Goal: Task Accomplishment & Management: Manage account settings

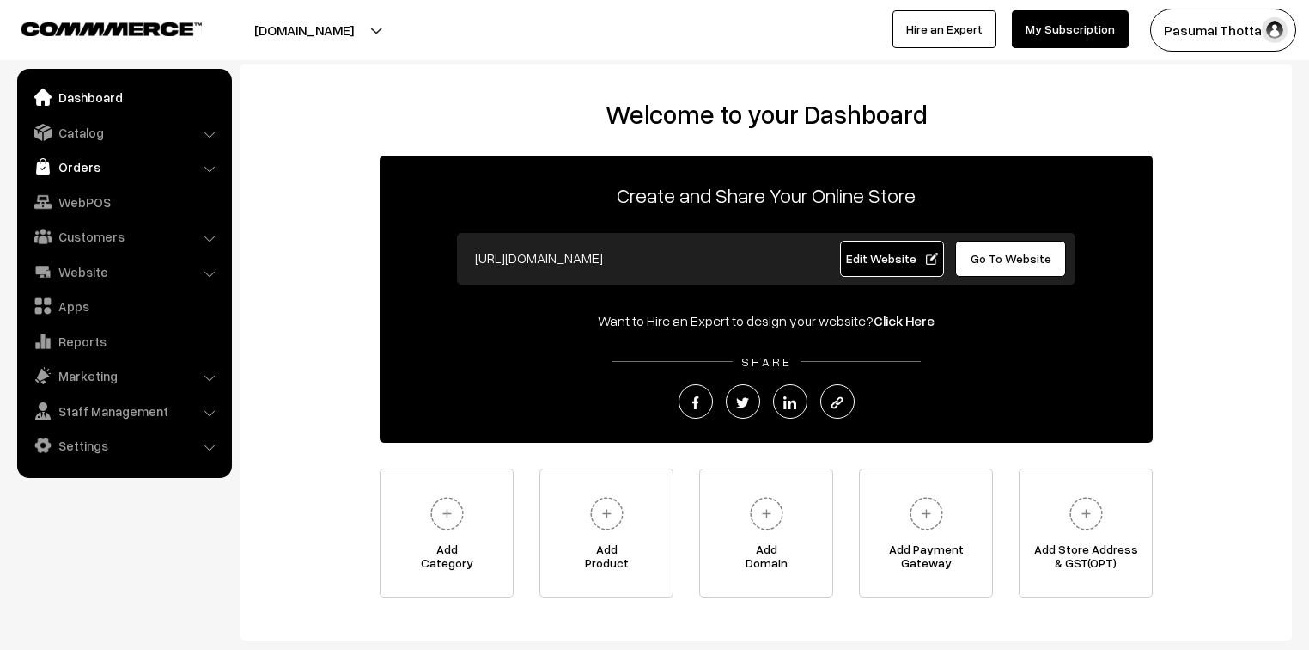
click at [82, 160] on link "Orders" at bounding box center [123, 166] width 204 height 31
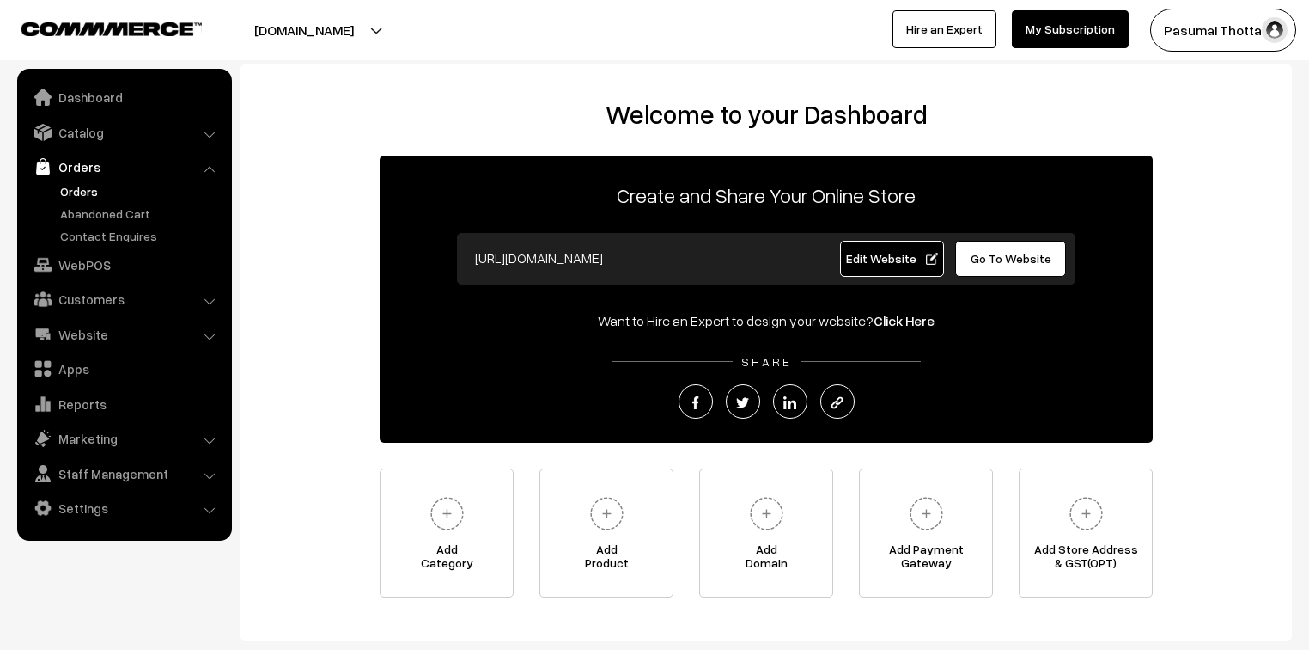
click at [82, 187] on link "Orders" at bounding box center [141, 191] width 170 height 18
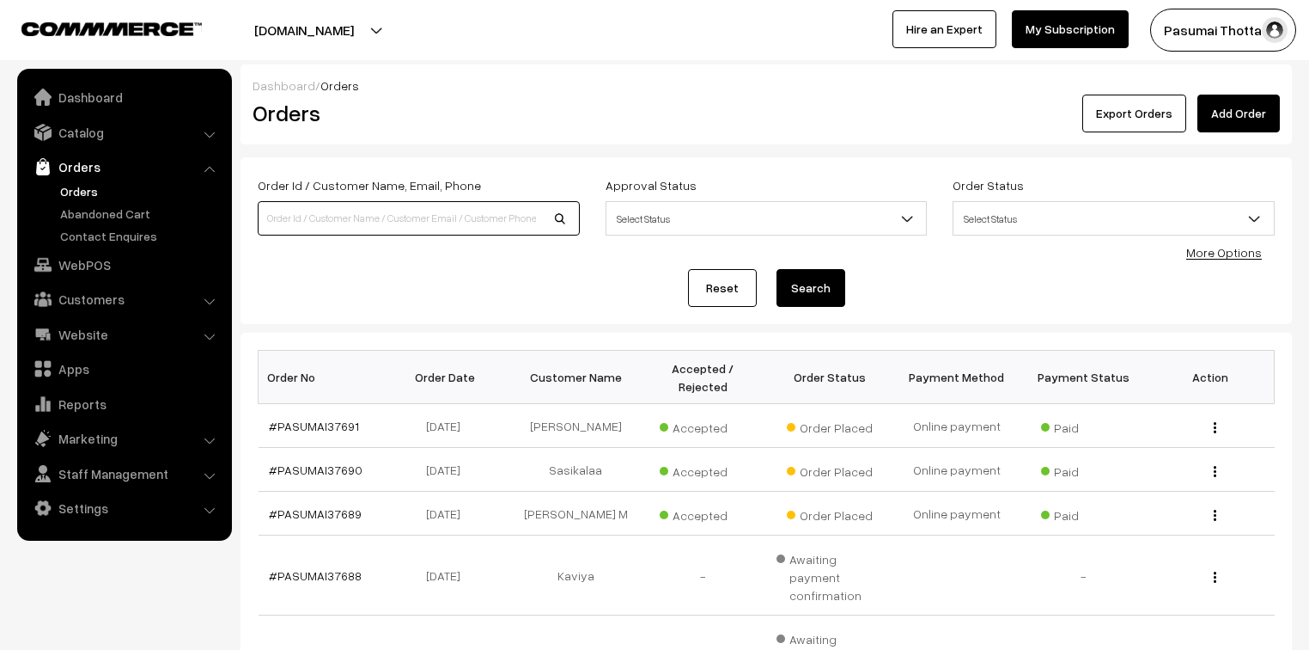
drag, startPoint x: 0, startPoint y: 0, endPoint x: 317, endPoint y: 209, distance: 379.6
click at [317, 209] on input at bounding box center [419, 218] width 322 height 34
type input "36780"
click at [777, 269] on button "Search" at bounding box center [811, 288] width 69 height 38
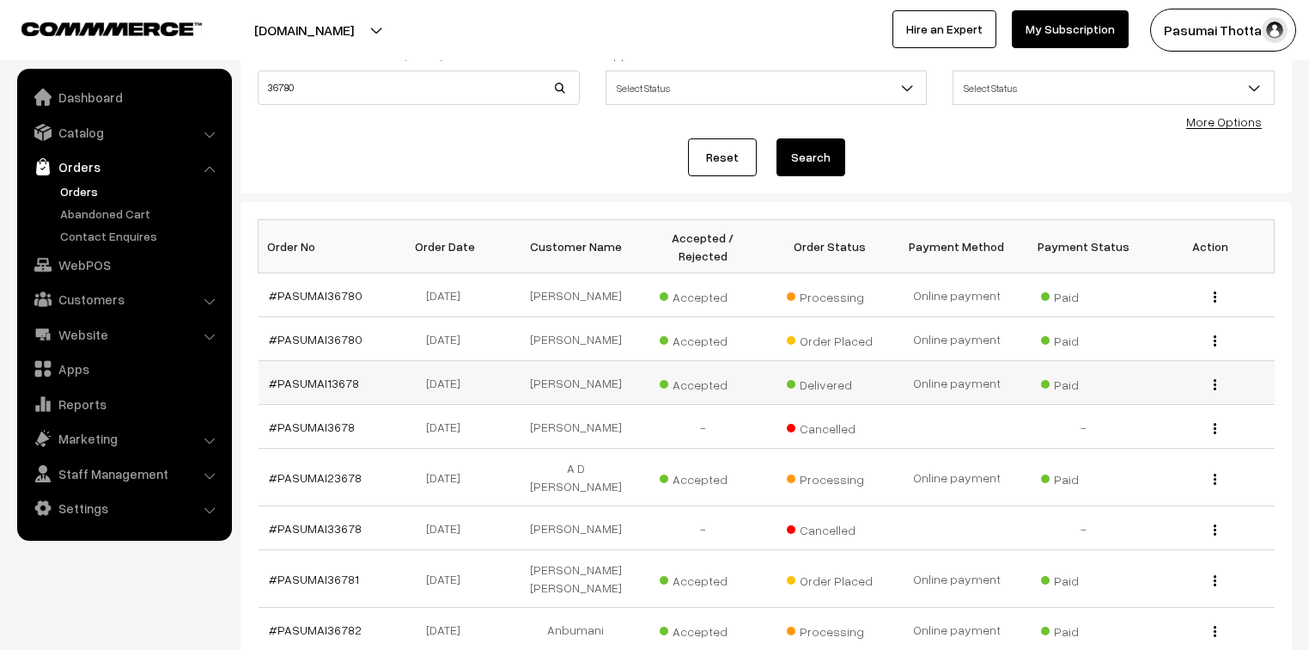
scroll to position [137, 0]
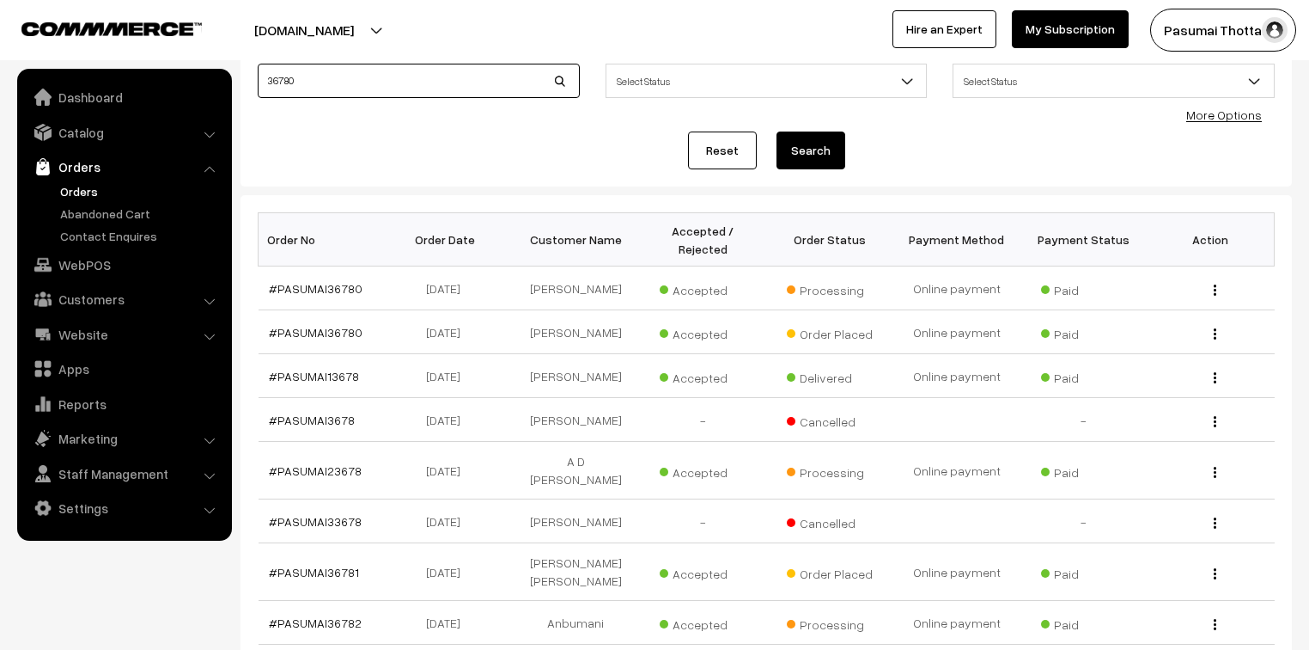
click at [303, 71] on input "36780" at bounding box center [419, 81] width 322 height 34
type input "36779"
click at [777, 131] on button "Search" at bounding box center [811, 150] width 69 height 38
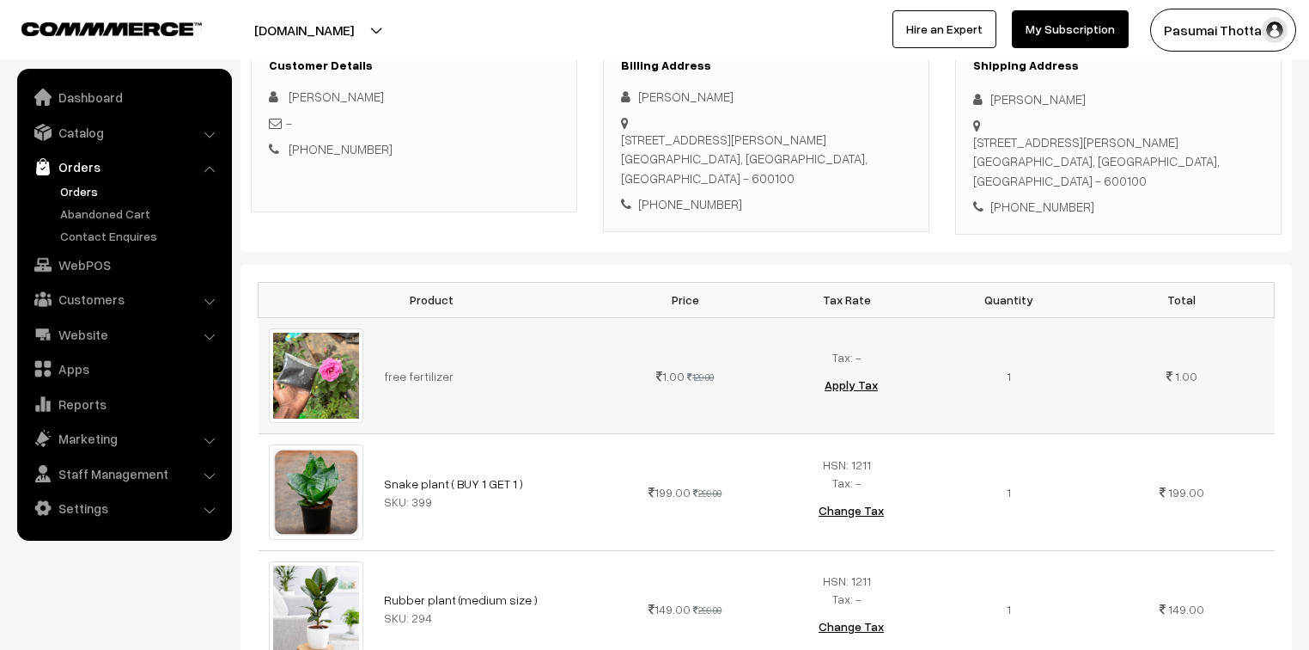
scroll to position [206, 0]
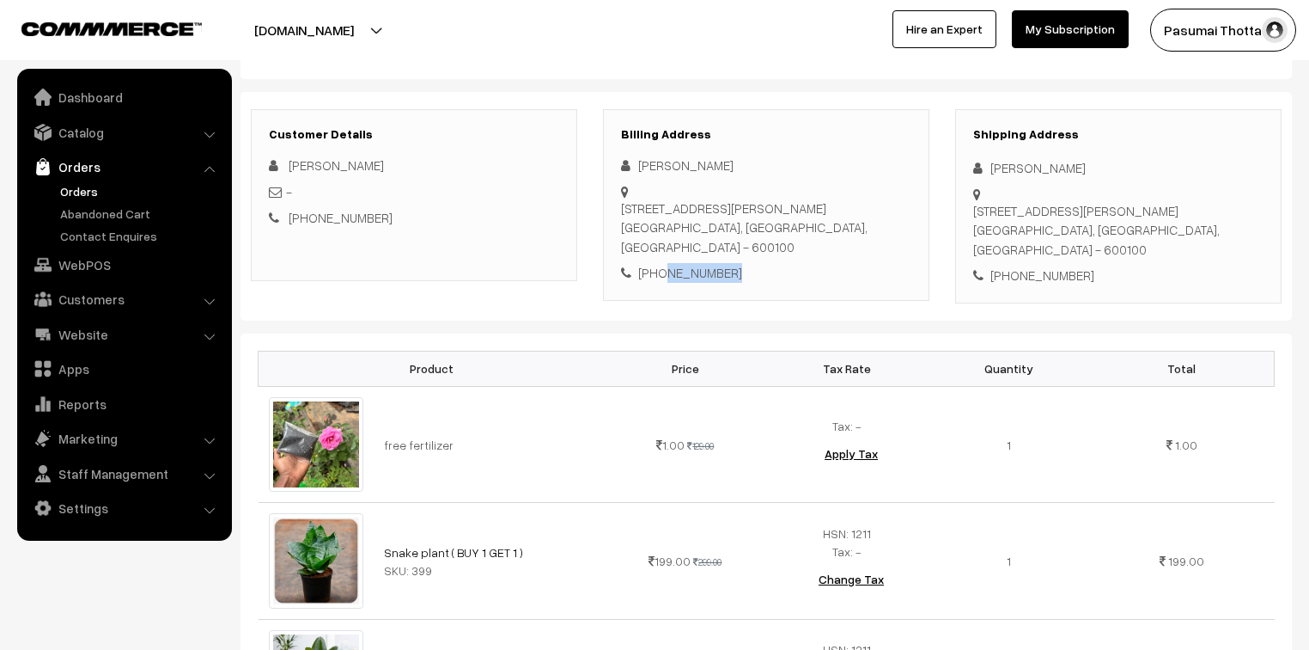
drag, startPoint x: 660, startPoint y: 270, endPoint x: 731, endPoint y: 273, distance: 71.4
click at [731, 273] on div "+91 9840420335" at bounding box center [766, 273] width 290 height 20
click at [790, 281] on div "+91 9840420335" at bounding box center [766, 273] width 290 height 20
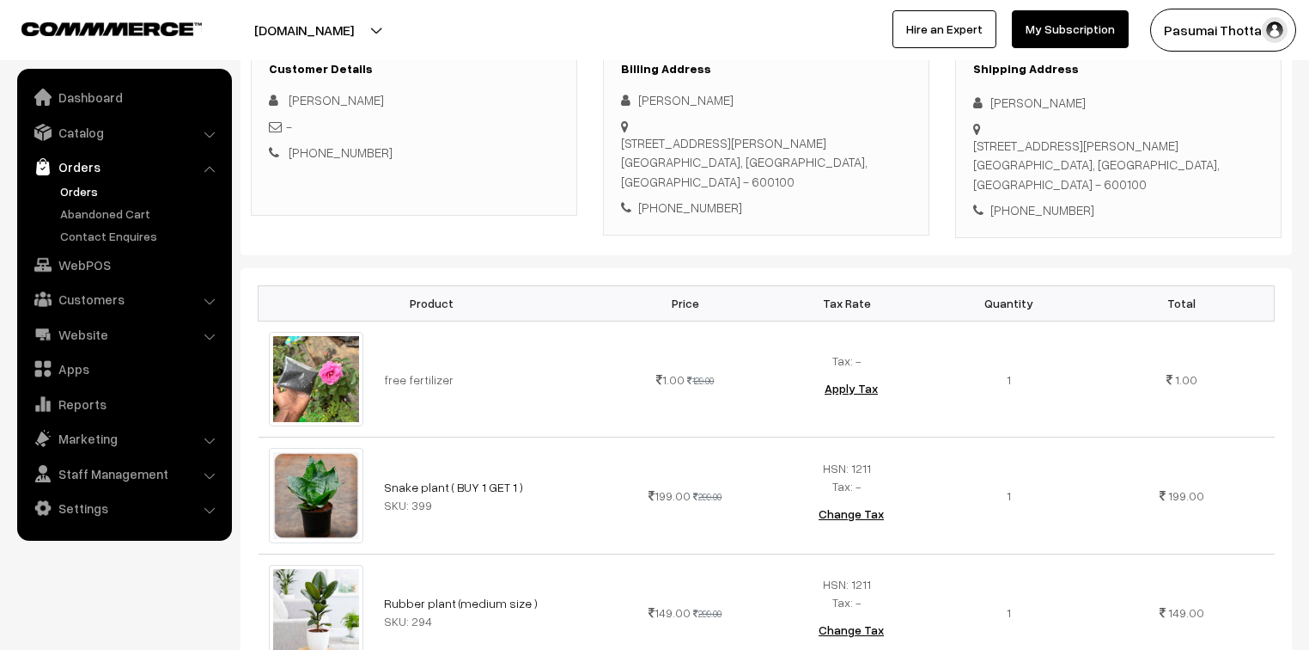
scroll to position [131, 0]
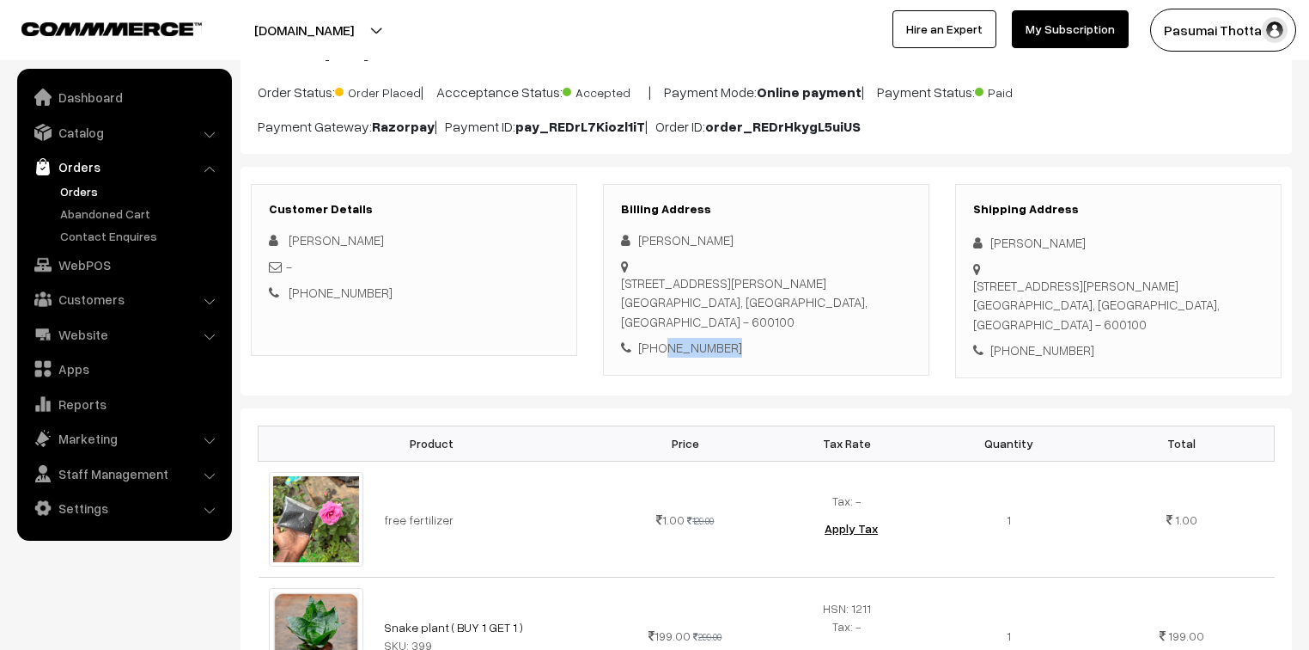
drag, startPoint x: 659, startPoint y: 347, endPoint x: 737, endPoint y: 365, distance: 80.2
click at [737, 365] on div "Billing Address Anitha J No 3, T1, Vantage Rampriya Apartment, 2nd main cross s…" at bounding box center [766, 280] width 326 height 192
click at [443, 148] on div "Ordered on Sep 06, 2025 at 12:18 PM Order Status: Order Placed | Accceptance St…" at bounding box center [767, 90] width 1052 height 126
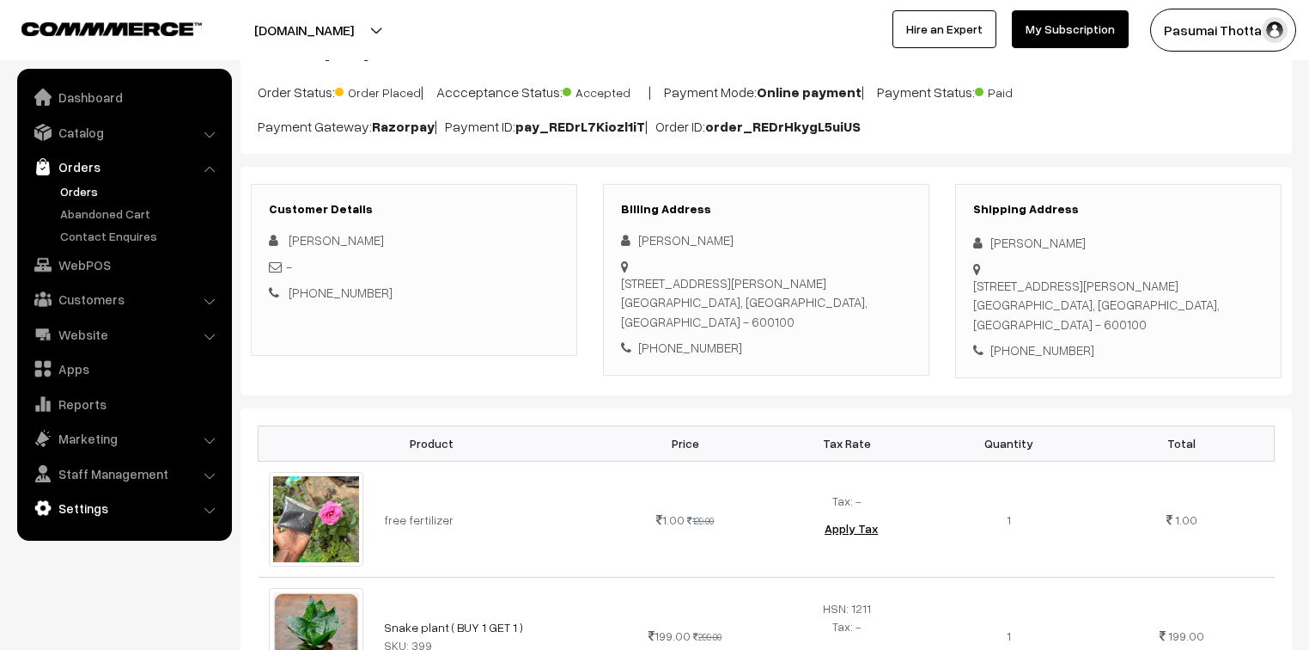
click at [78, 485] on link "Staff Management" at bounding box center [123, 473] width 204 height 31
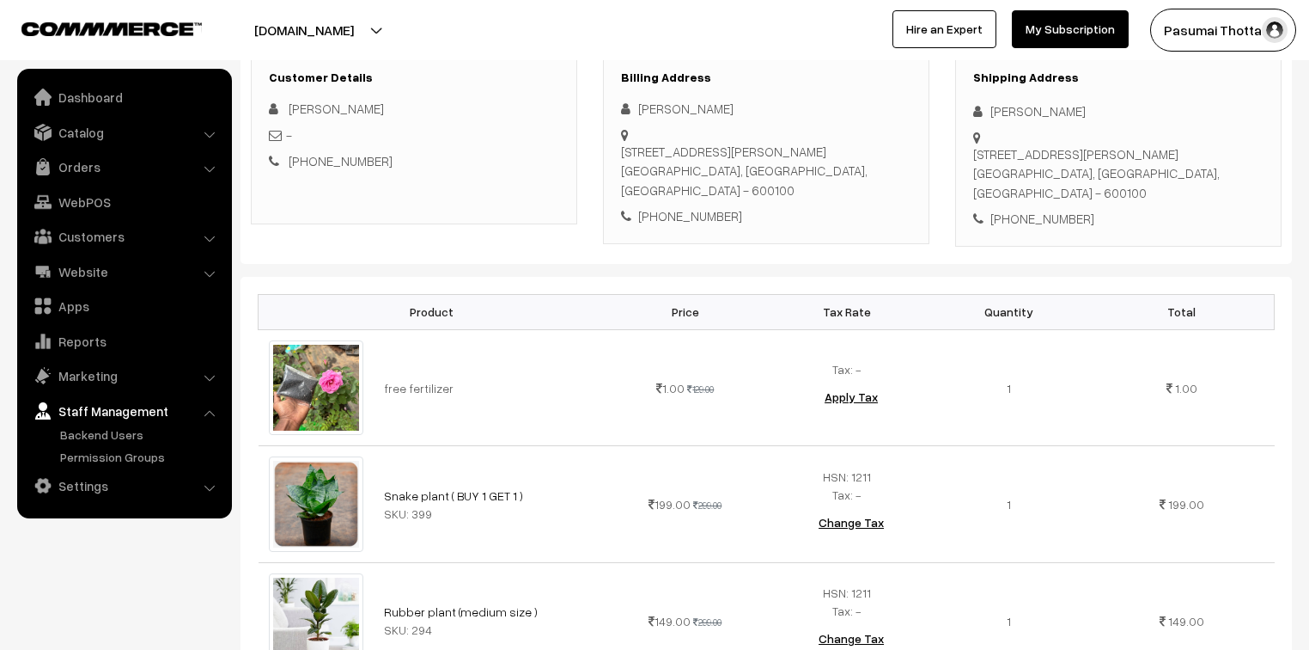
scroll to position [269, 0]
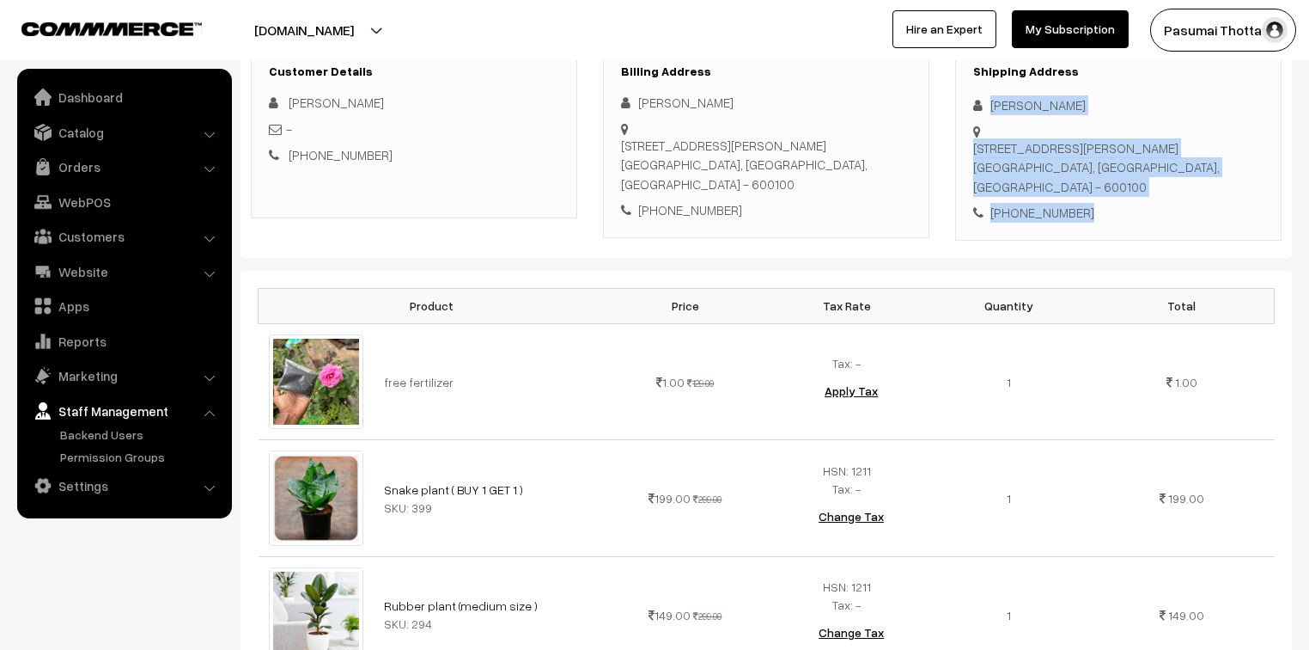
drag, startPoint x: 991, startPoint y: 101, endPoint x: 1082, endPoint y: 198, distance: 133.1
click at [1081, 198] on div "Shipping Address Anitha J No 3, T1, Vantage Rampriya Apartment, 2nd main cross …" at bounding box center [1118, 143] width 326 height 194
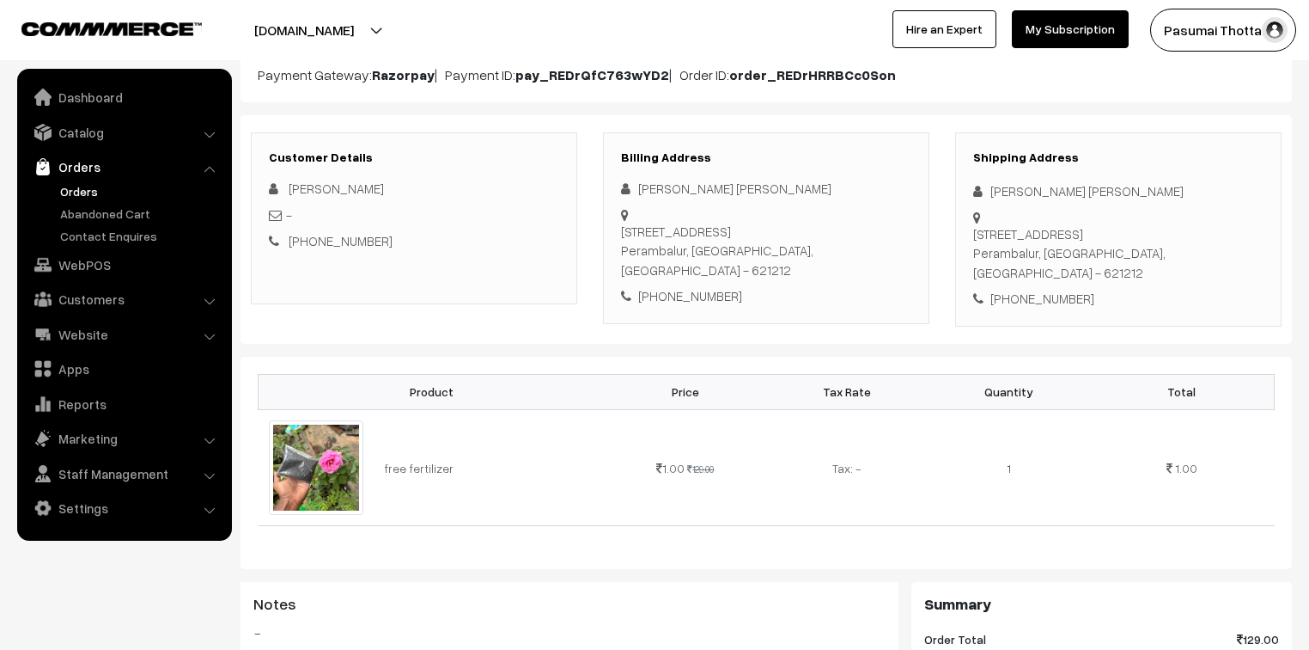
scroll to position [206, 0]
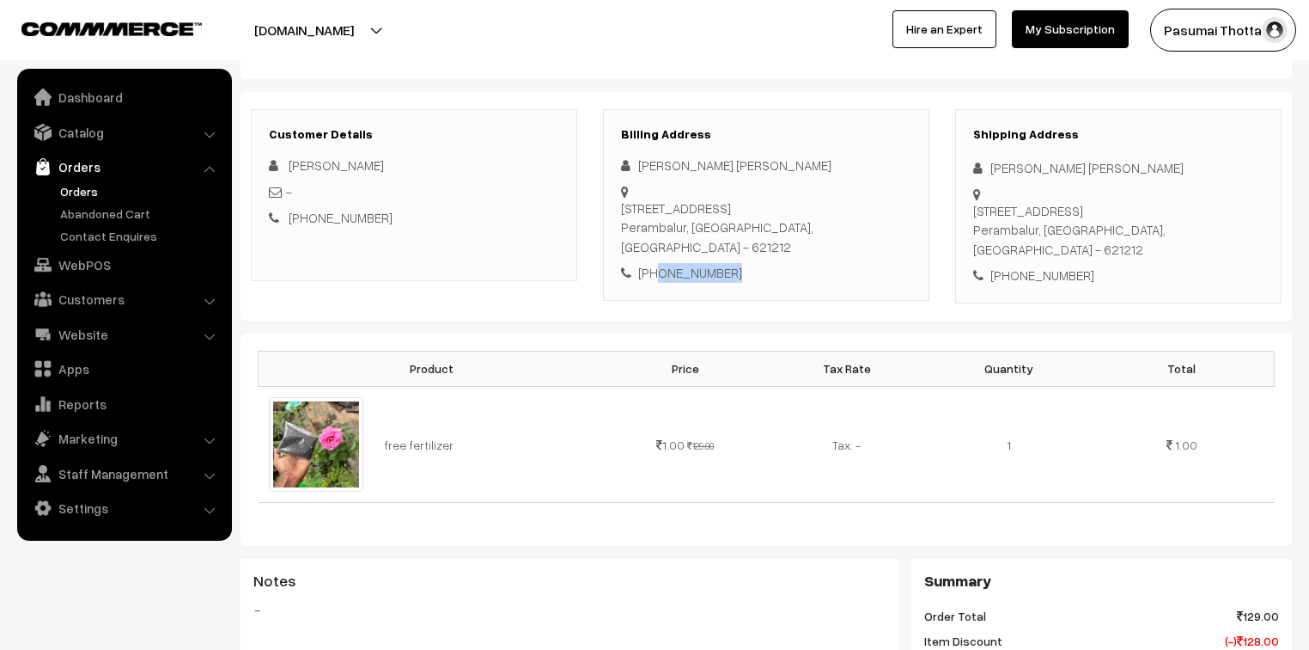
drag, startPoint x: 656, startPoint y: 239, endPoint x: 729, endPoint y: 248, distance: 72.8
click at [729, 248] on div "Billing Address Kavya Priya Ganesan 8A/45,Anbu nagar,alambadi road Perambalur, …" at bounding box center [766, 205] width 326 height 192
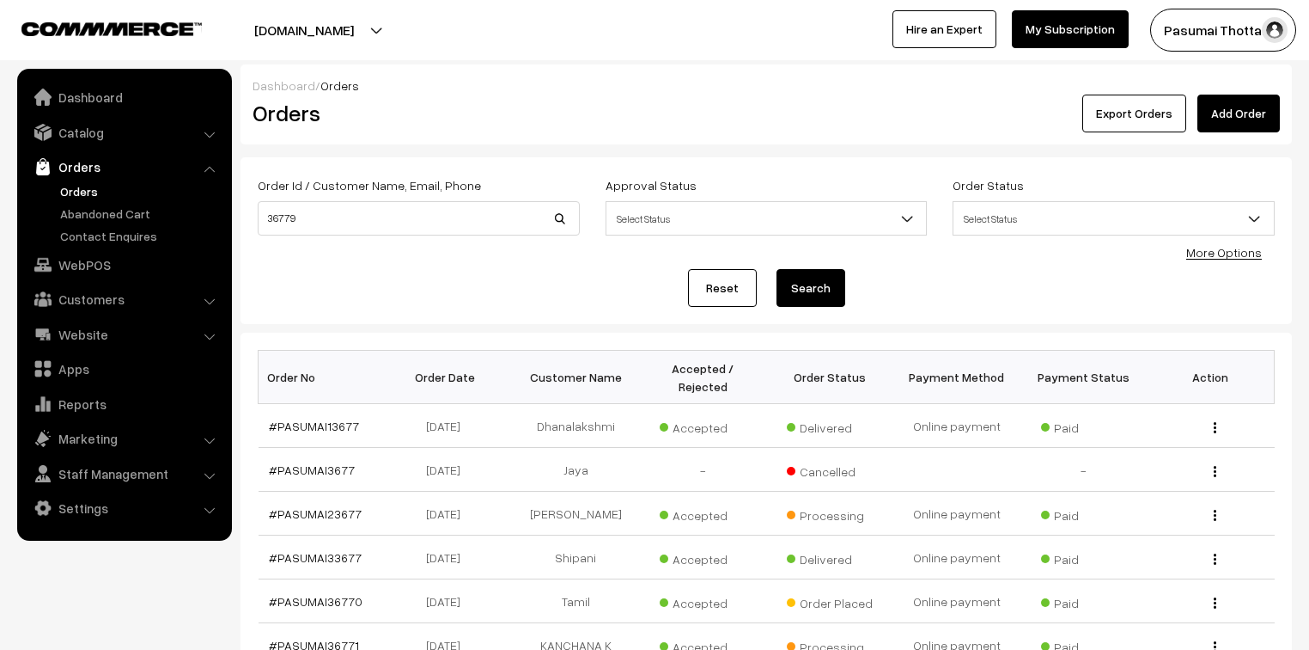
scroll to position [69, 0]
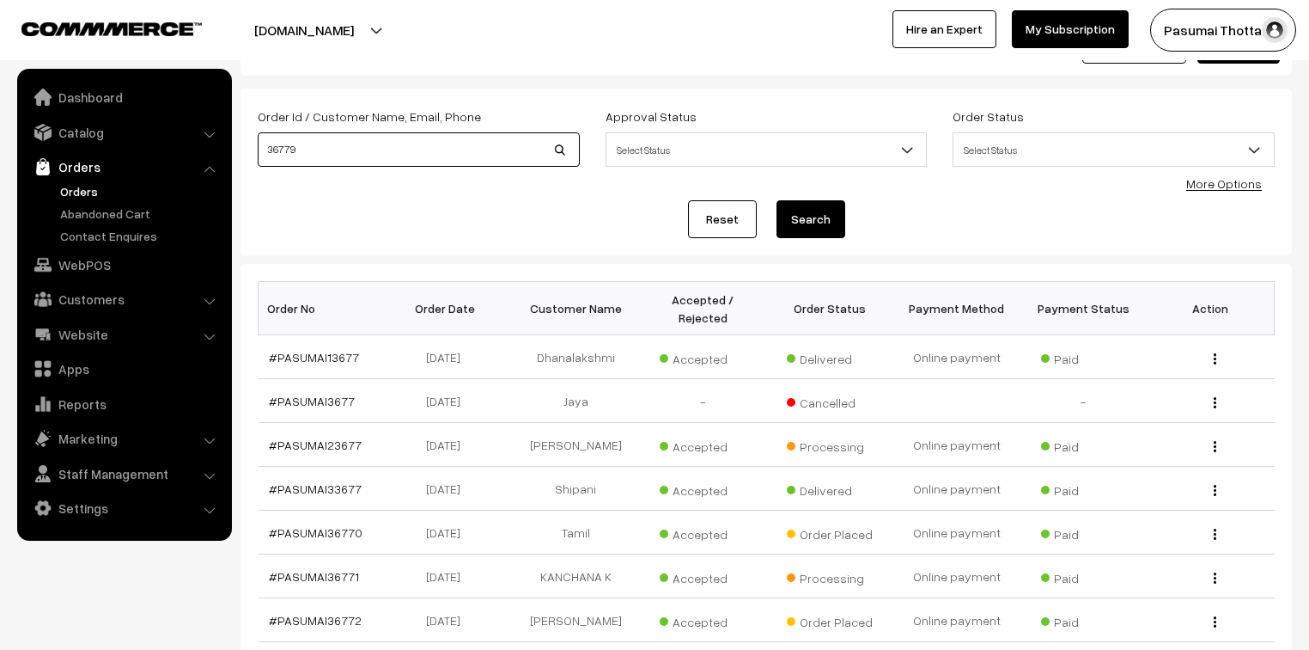
click at [298, 143] on input "36779" at bounding box center [419, 149] width 322 height 34
type input "36780"
click at [777, 200] on button "Search" at bounding box center [811, 219] width 69 height 38
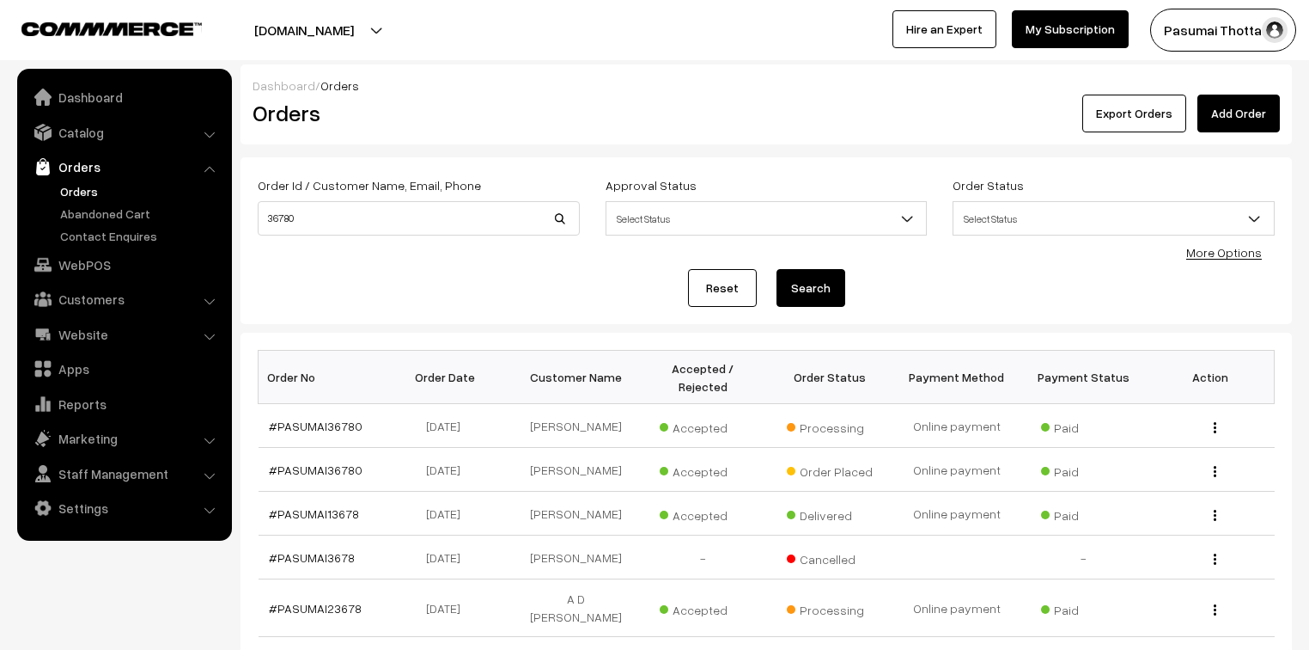
click at [93, 188] on link "Orders" at bounding box center [141, 191] width 170 height 18
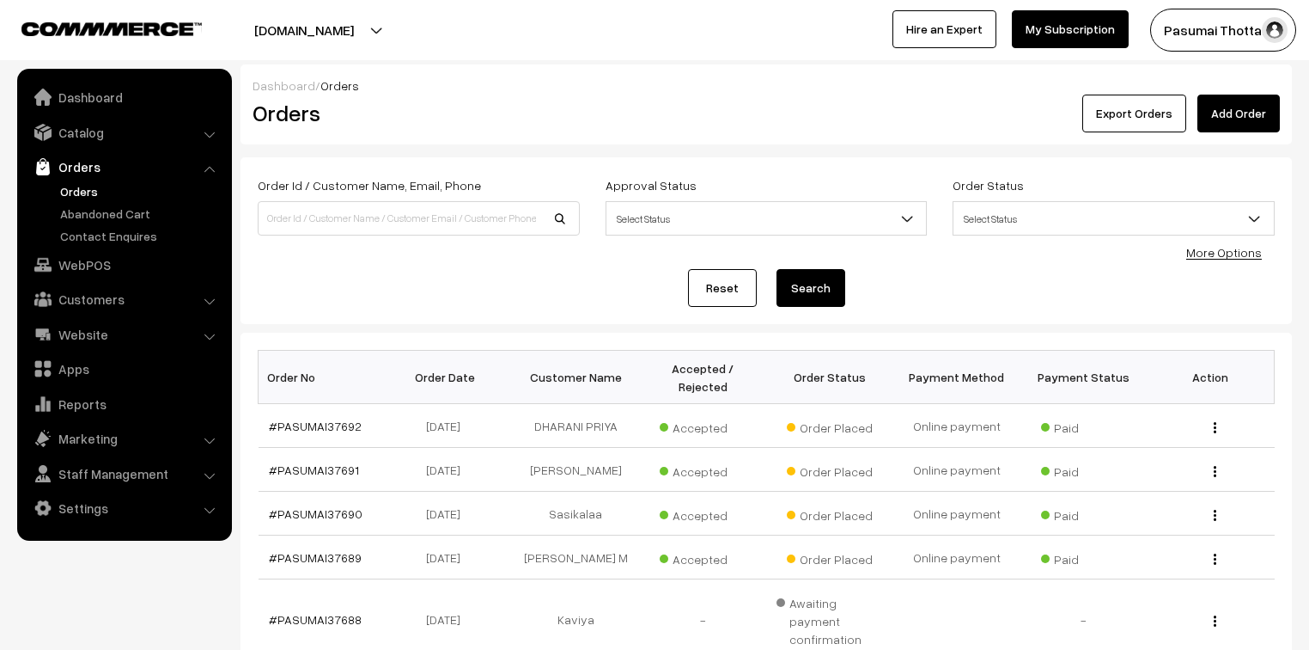
click at [1227, 253] on link "More Options" at bounding box center [1224, 252] width 76 height 15
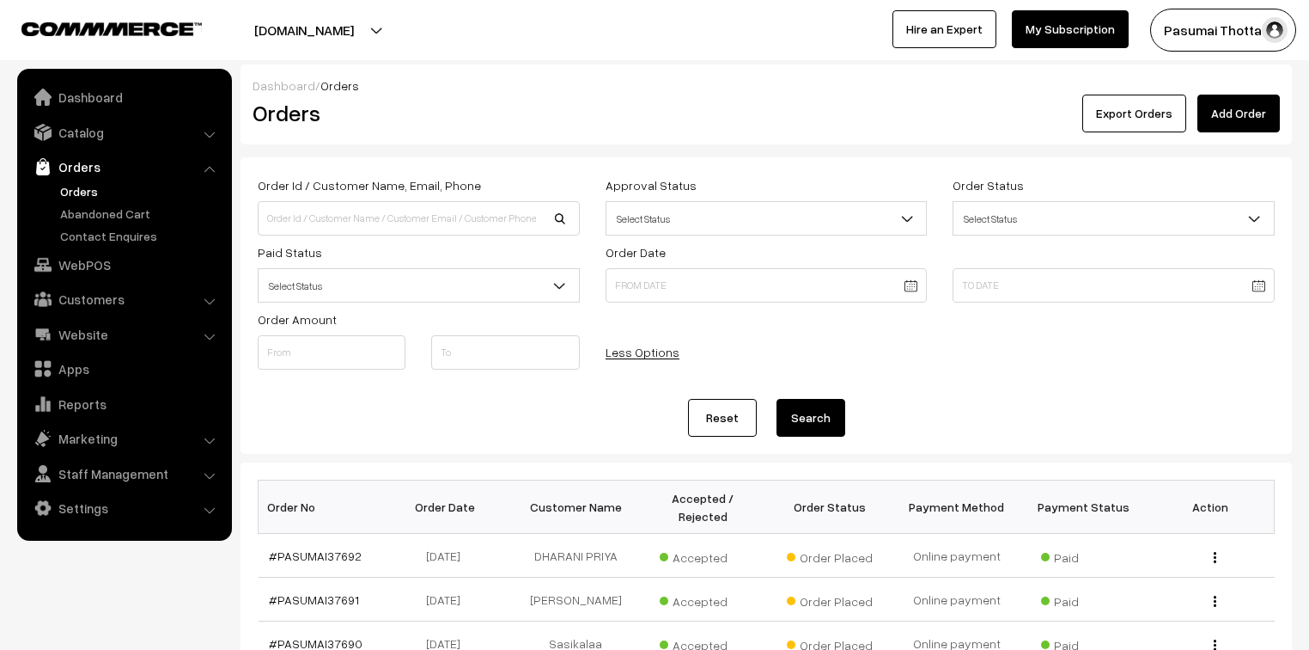
click at [255, 286] on div "Paid Status Select Status Paid Unpaid Select Status" at bounding box center [419, 271] width 348 height 61
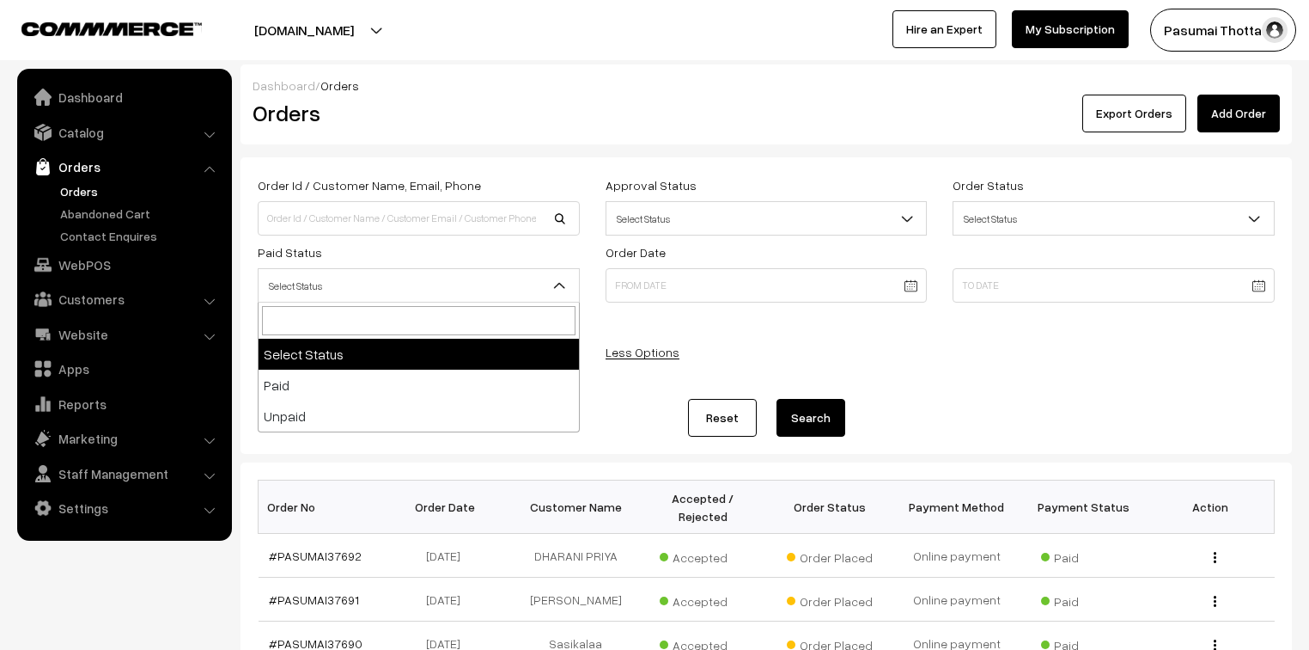
click at [313, 282] on span "Select Status" at bounding box center [419, 286] width 320 height 30
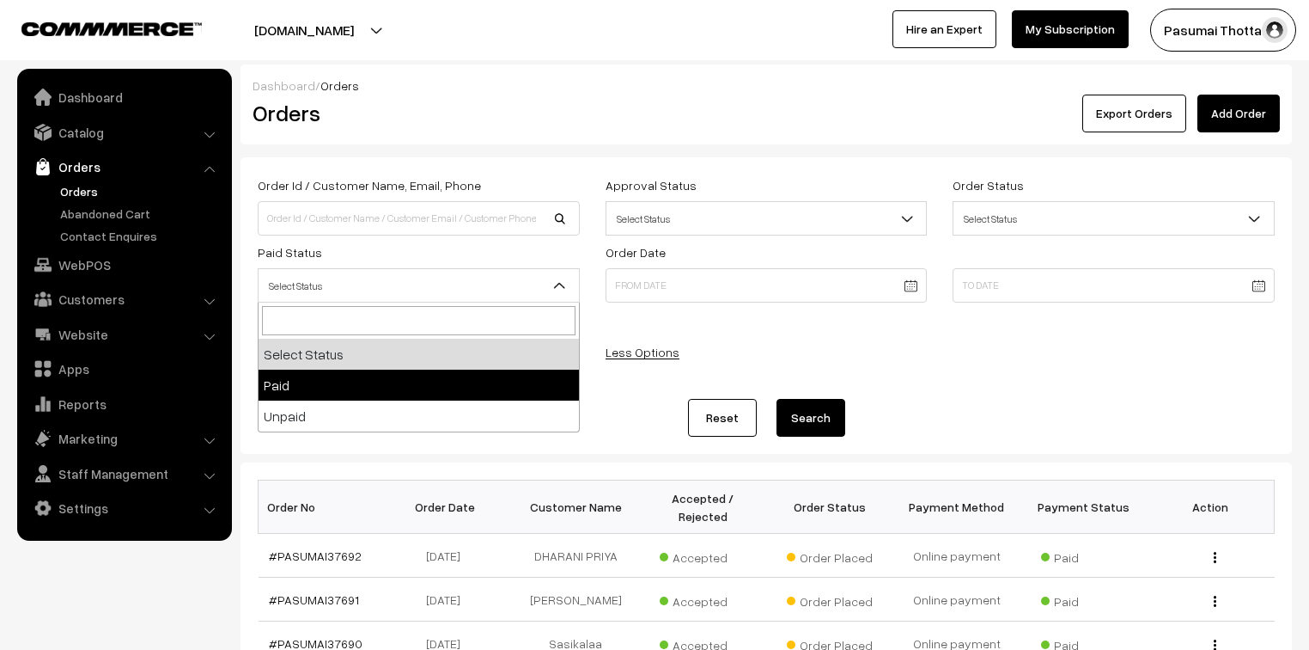
select select "1"
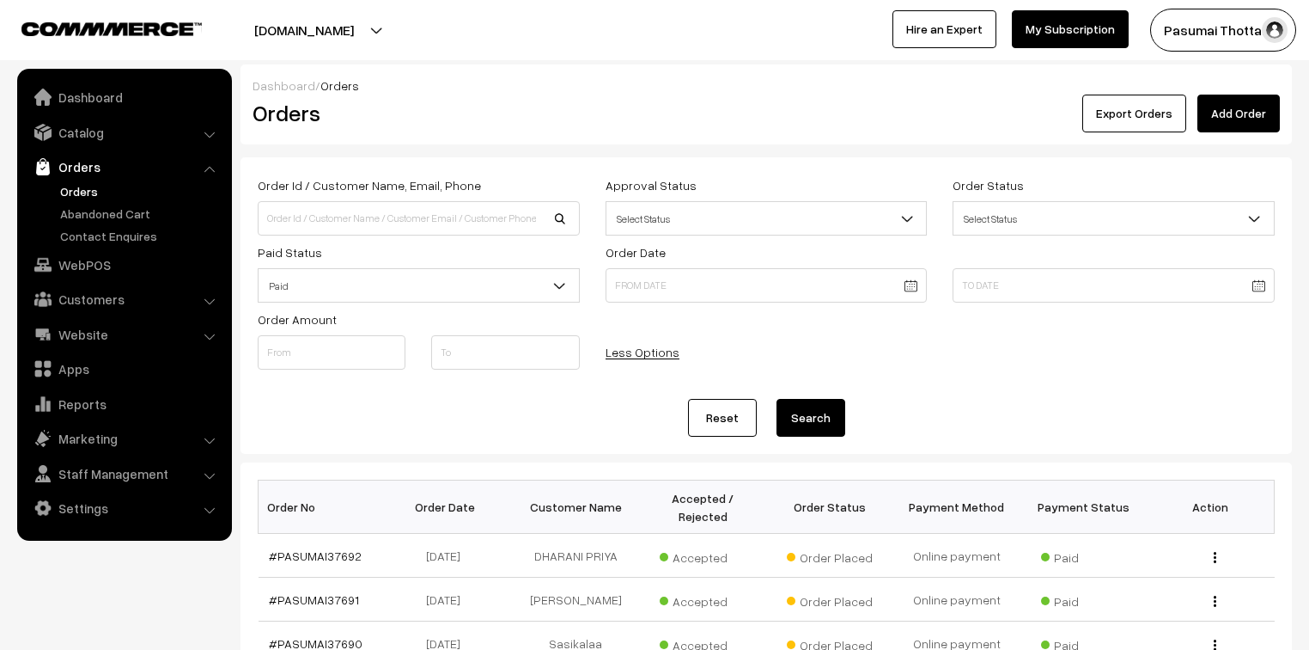
drag, startPoint x: 835, startPoint y: 412, endPoint x: 826, endPoint y: 412, distance: 9.5
click at [832, 412] on button "Search" at bounding box center [811, 418] width 69 height 38
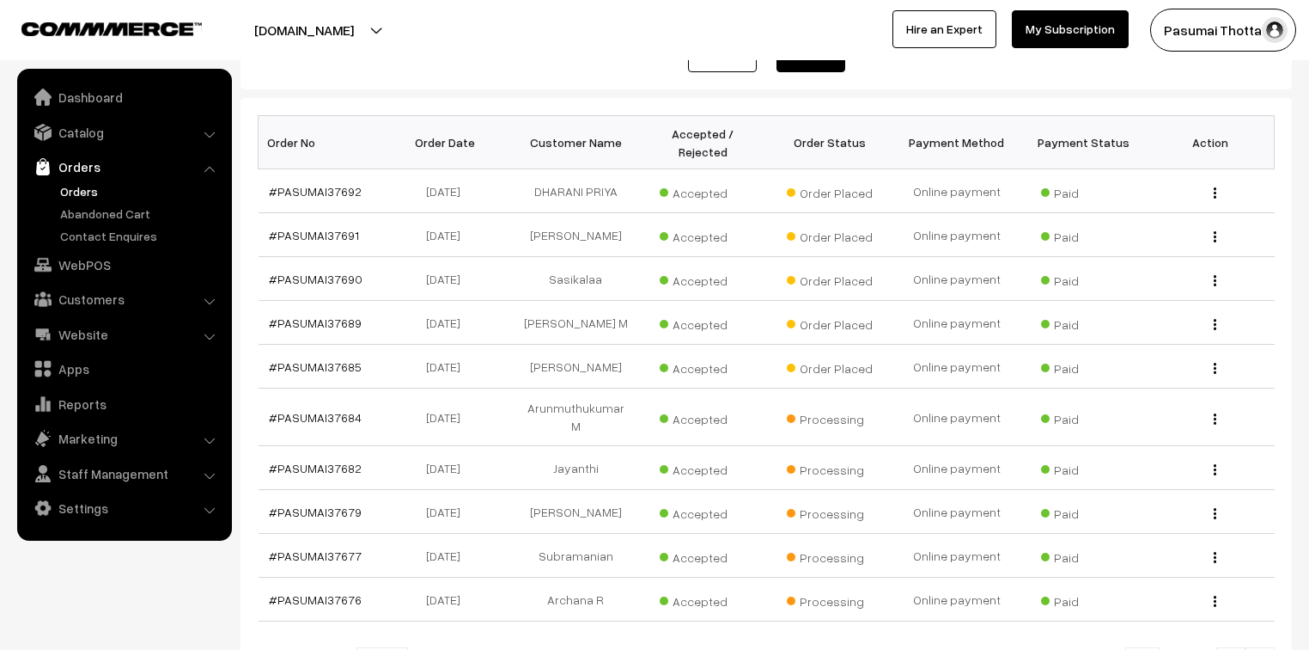
scroll to position [344, 0]
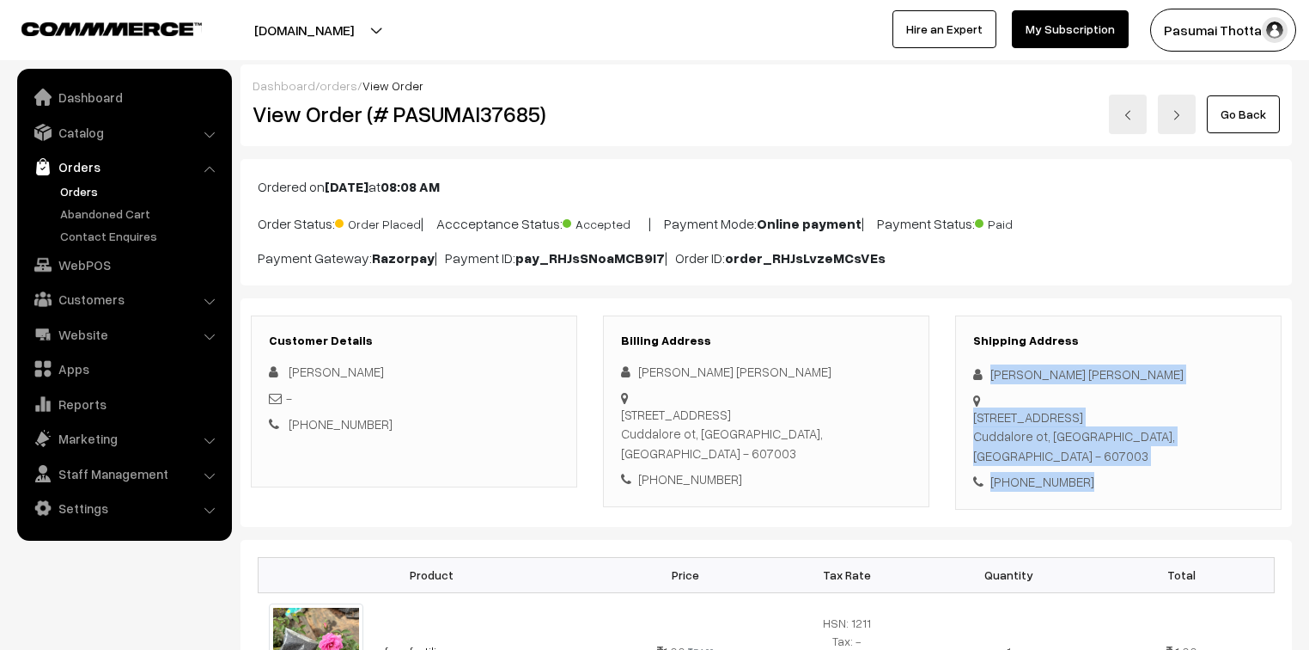
drag, startPoint x: 990, startPoint y: 380, endPoint x: 1079, endPoint y: 446, distance: 111.2
click at [1079, 446] on div "Shipping Address Monika Monika 62, pillaiyar kovil Street sandrorpalayam, Villa…" at bounding box center [1118, 412] width 326 height 194
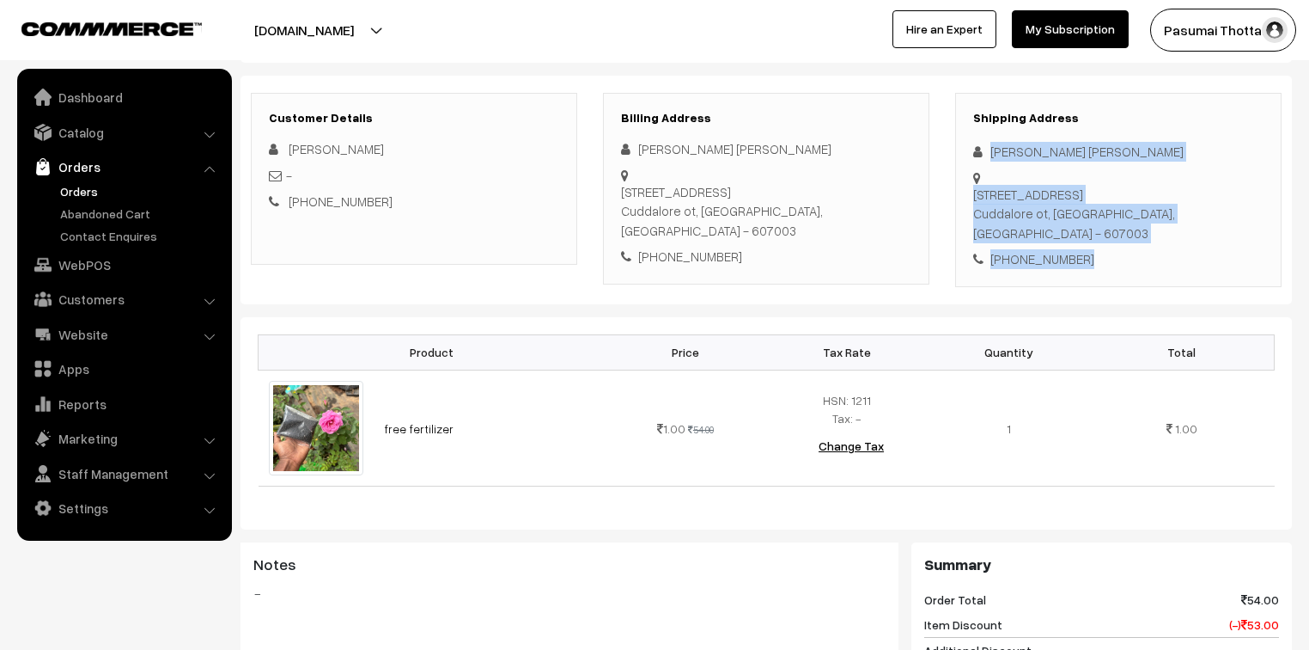
scroll to position [275, 0]
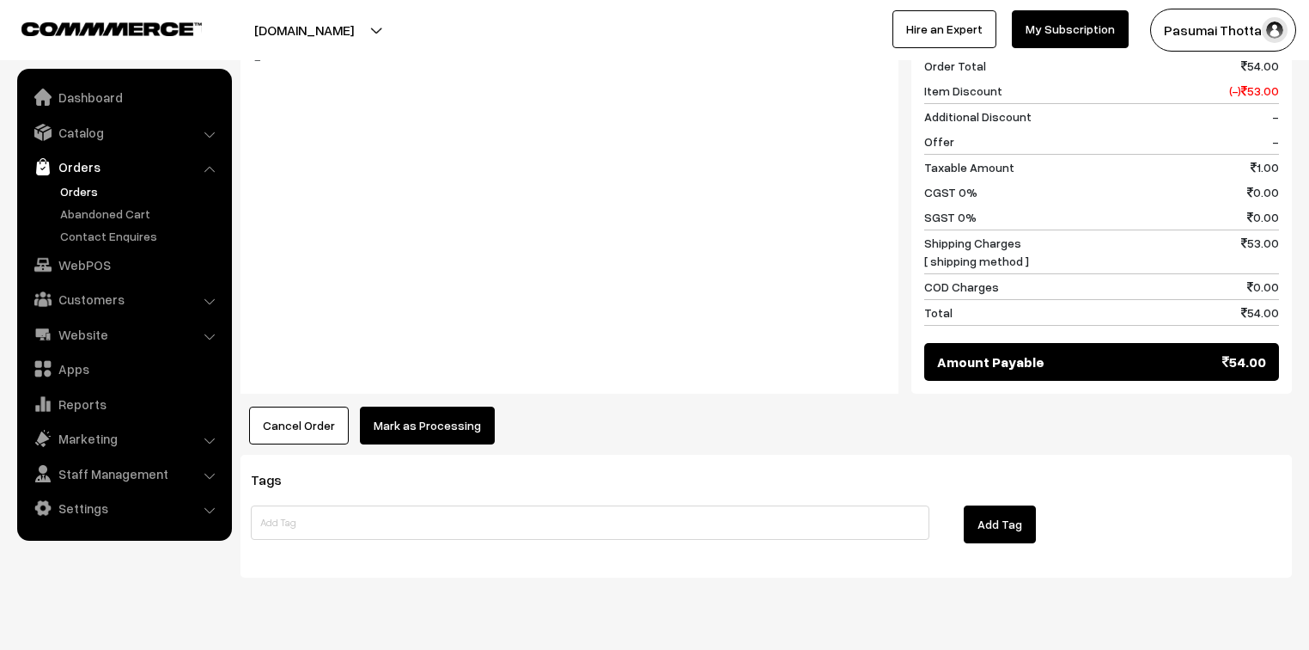
click at [435, 408] on button "Mark as Processing" at bounding box center [427, 425] width 135 height 38
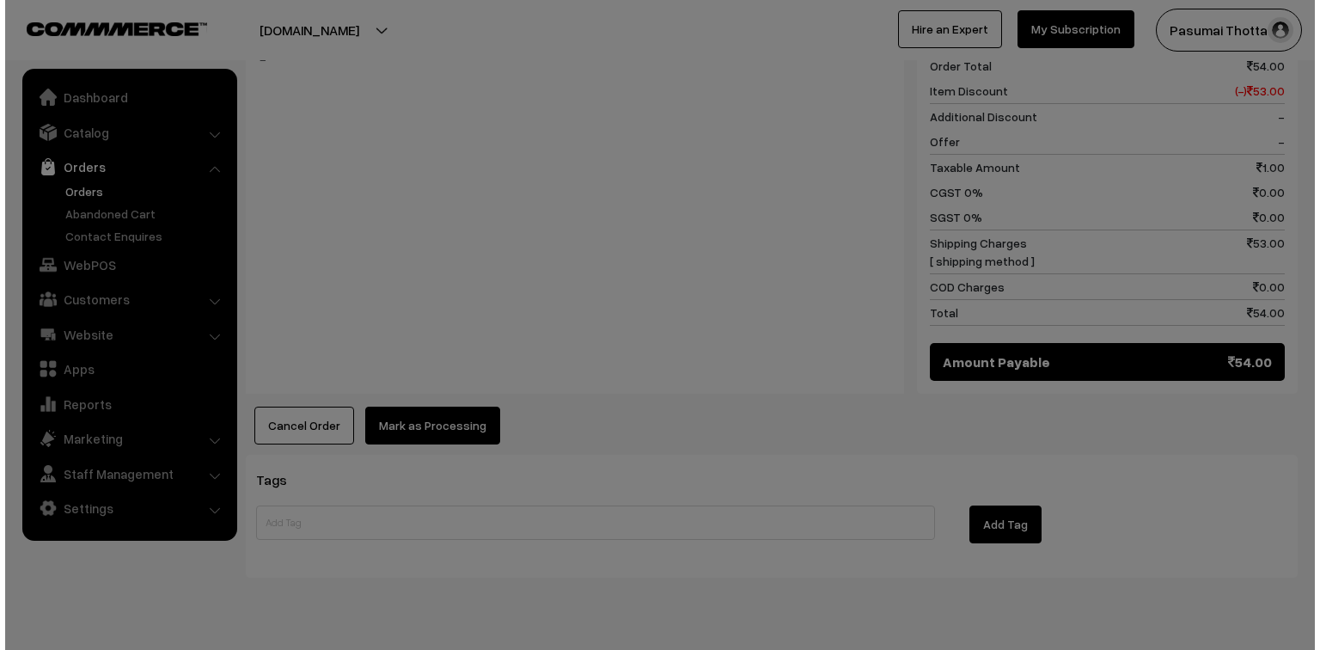
scroll to position [757, 0]
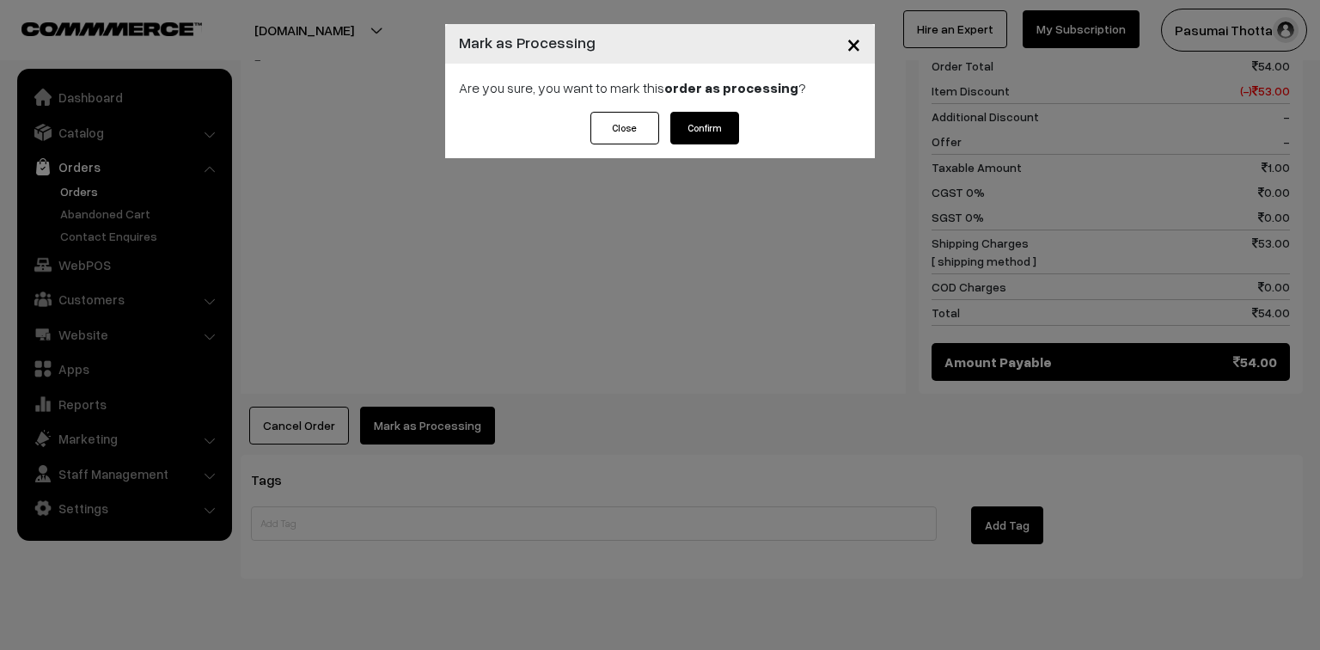
click at [701, 127] on button "Confirm" at bounding box center [704, 128] width 69 height 33
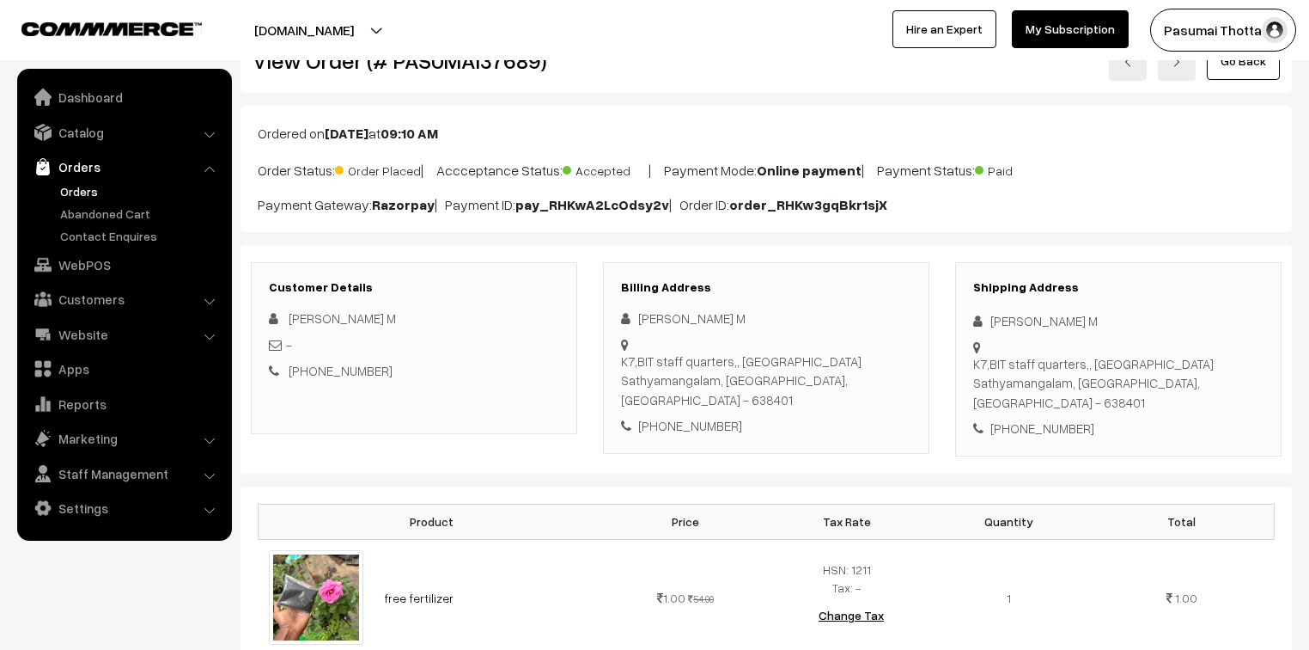
scroll to position [137, 0]
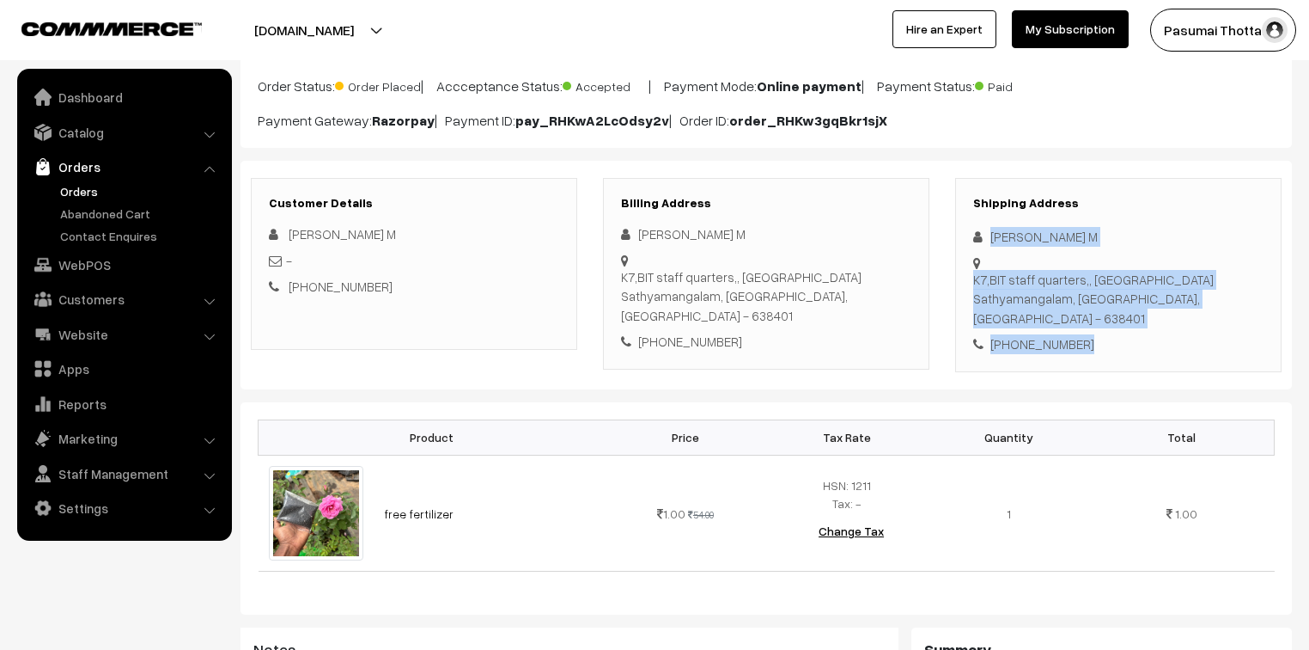
drag, startPoint x: 988, startPoint y: 236, endPoint x: 1081, endPoint y: 340, distance: 139.3
click at [1081, 340] on div "Shipping Address Abinaya M K7,BIT staff quarters,, Bannari amman Institute of T…" at bounding box center [1118, 275] width 326 height 194
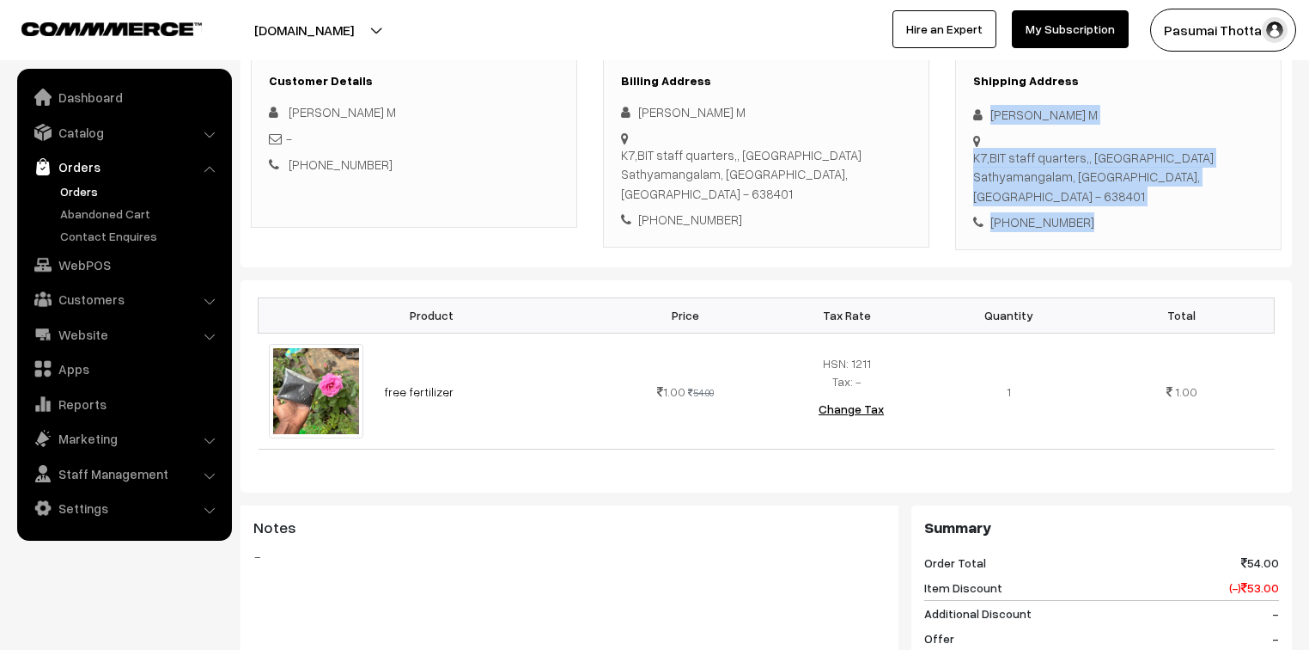
scroll to position [275, 0]
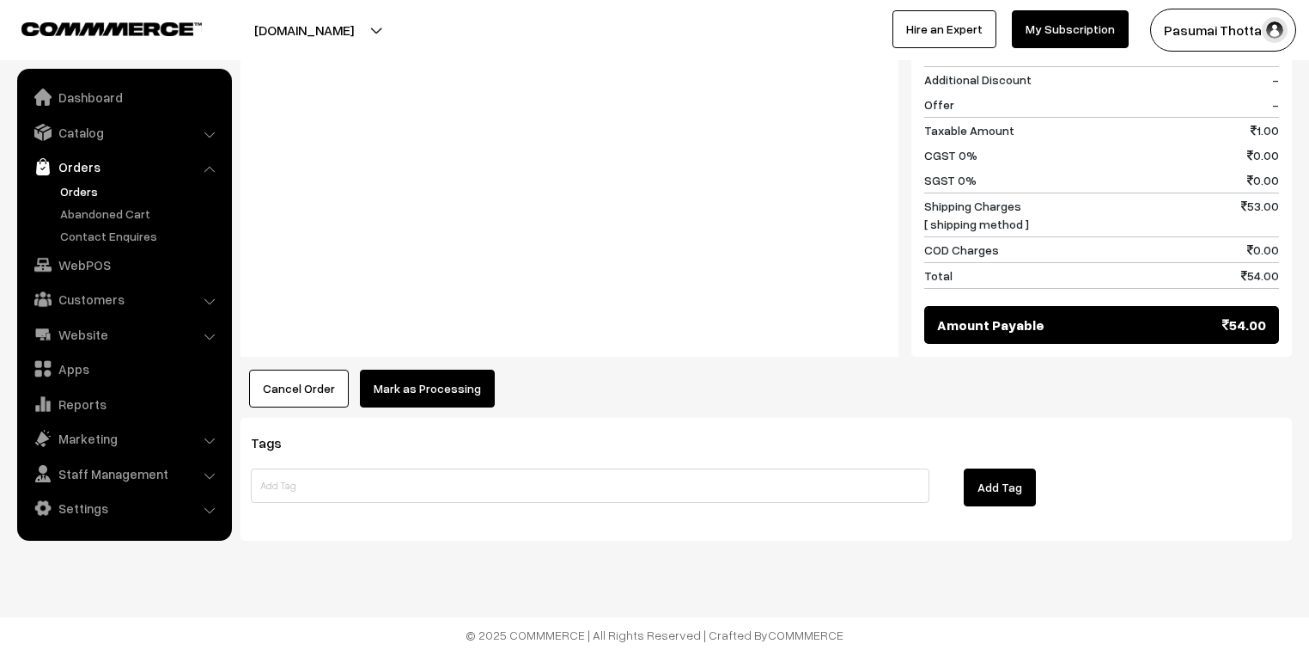
click at [419, 383] on button "Mark as Processing" at bounding box center [427, 388] width 135 height 38
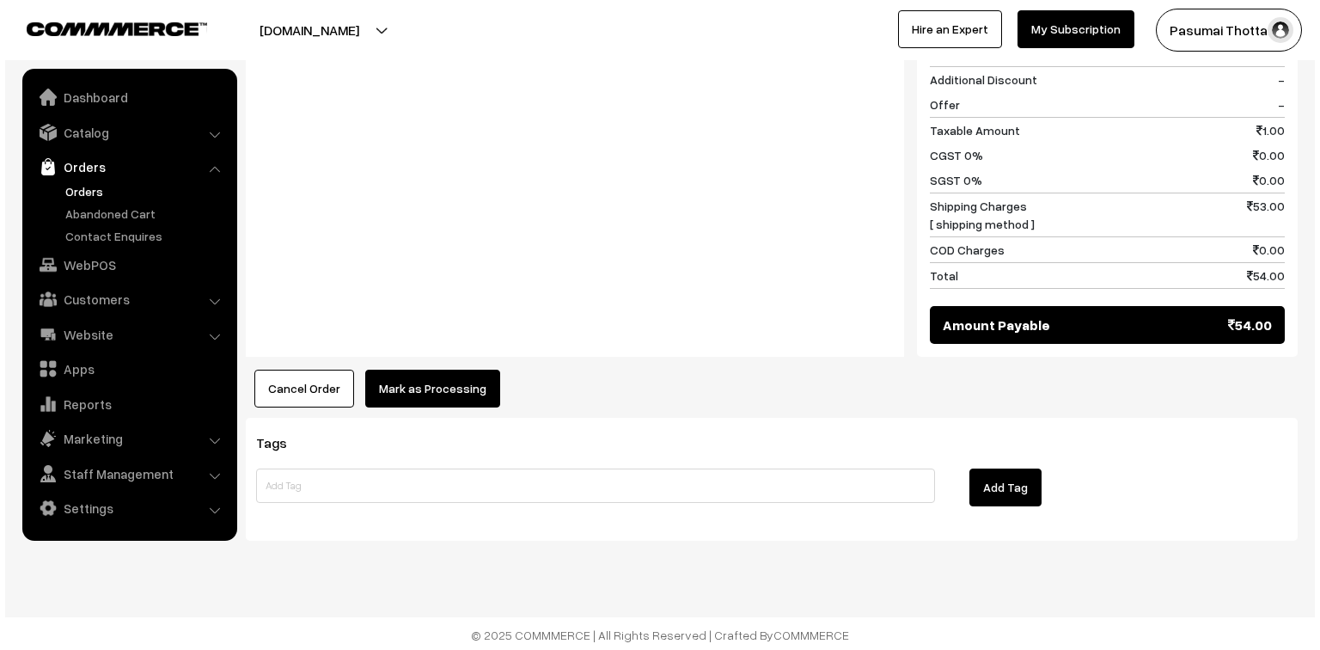
scroll to position [794, 0]
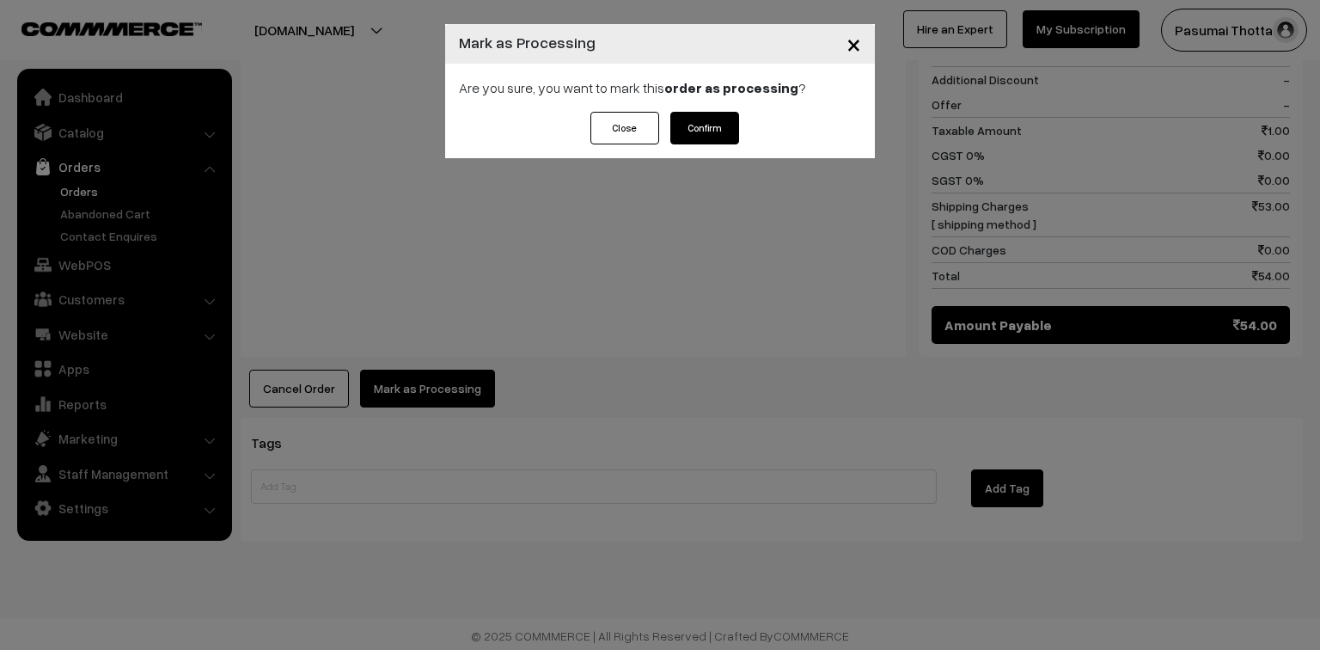
click at [718, 114] on button "Confirm" at bounding box center [704, 128] width 69 height 33
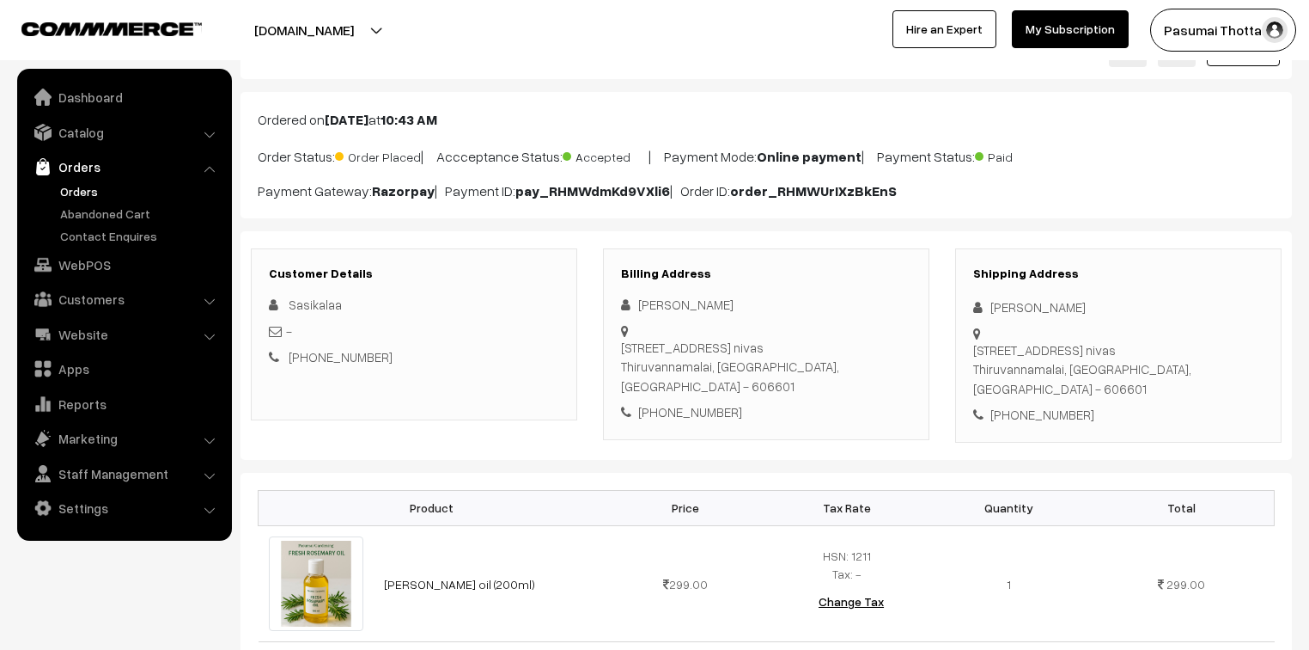
scroll to position [206, 0]
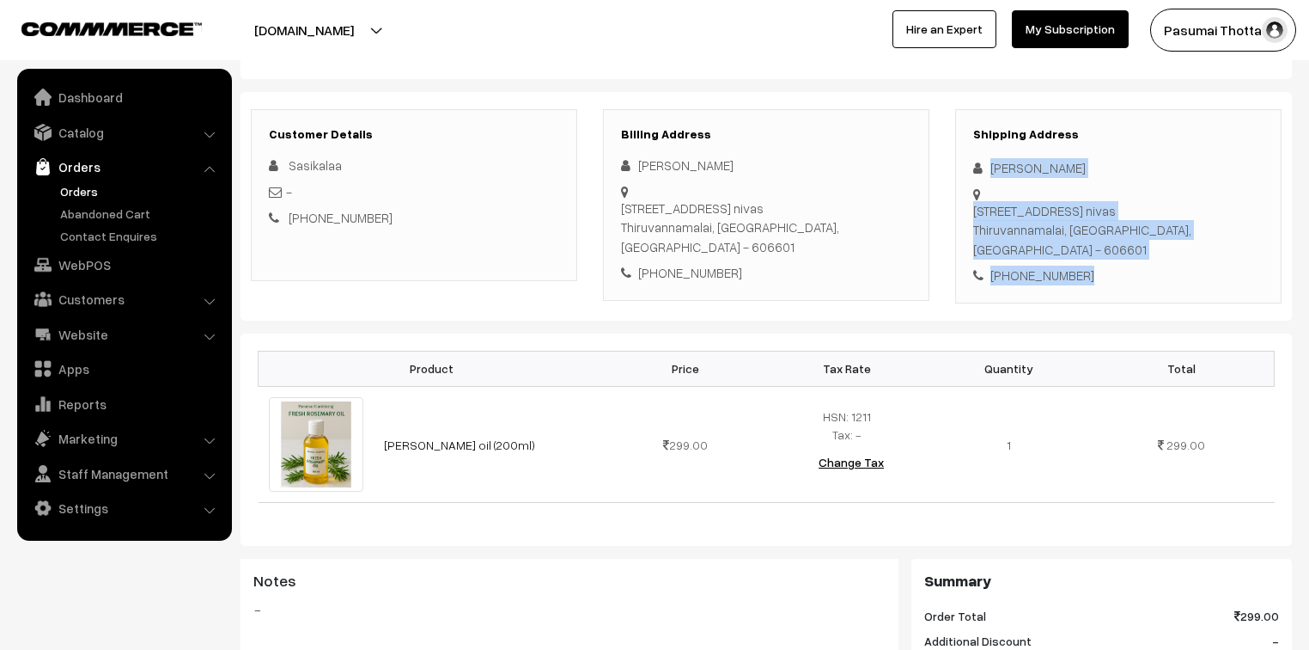
drag, startPoint x: 989, startPoint y: 166, endPoint x: 1113, endPoint y: 244, distance: 146.4
click at [1113, 244] on div "Shipping Address Sasikalaa Sasikalaa 4/11 Mariamman kovil street, Suvedha nivas…" at bounding box center [1118, 206] width 326 height 194
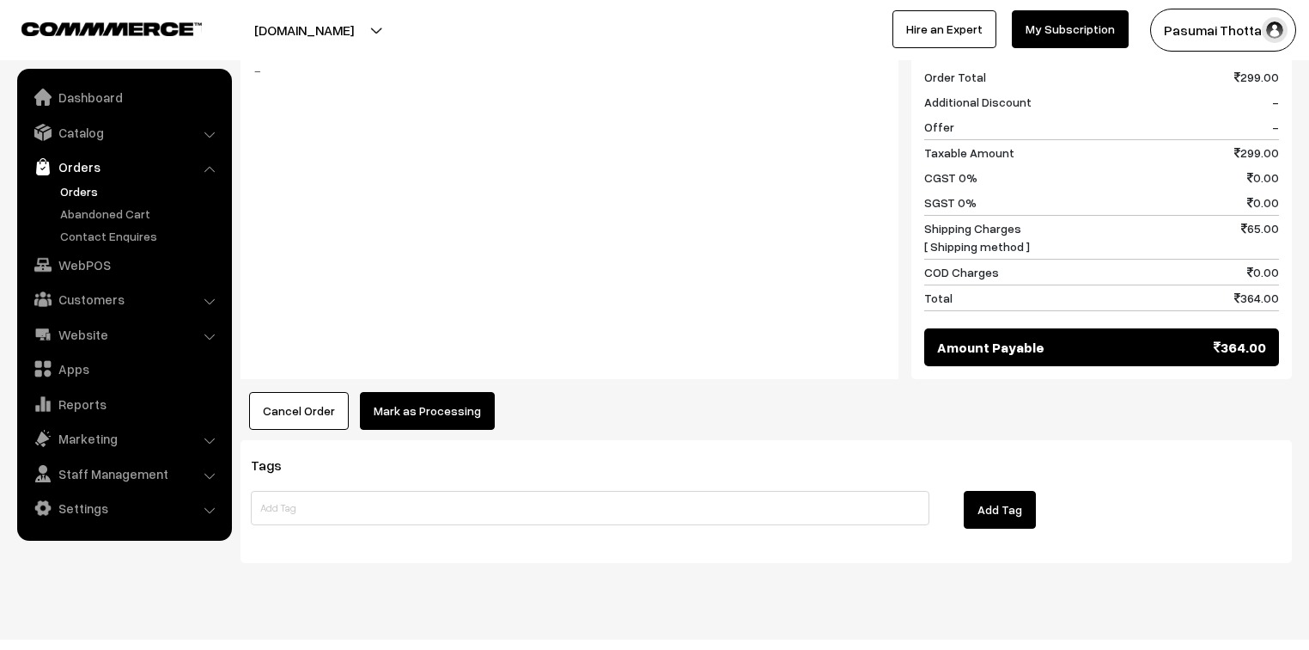
click at [399, 392] on button "Mark as Processing" at bounding box center [427, 411] width 135 height 38
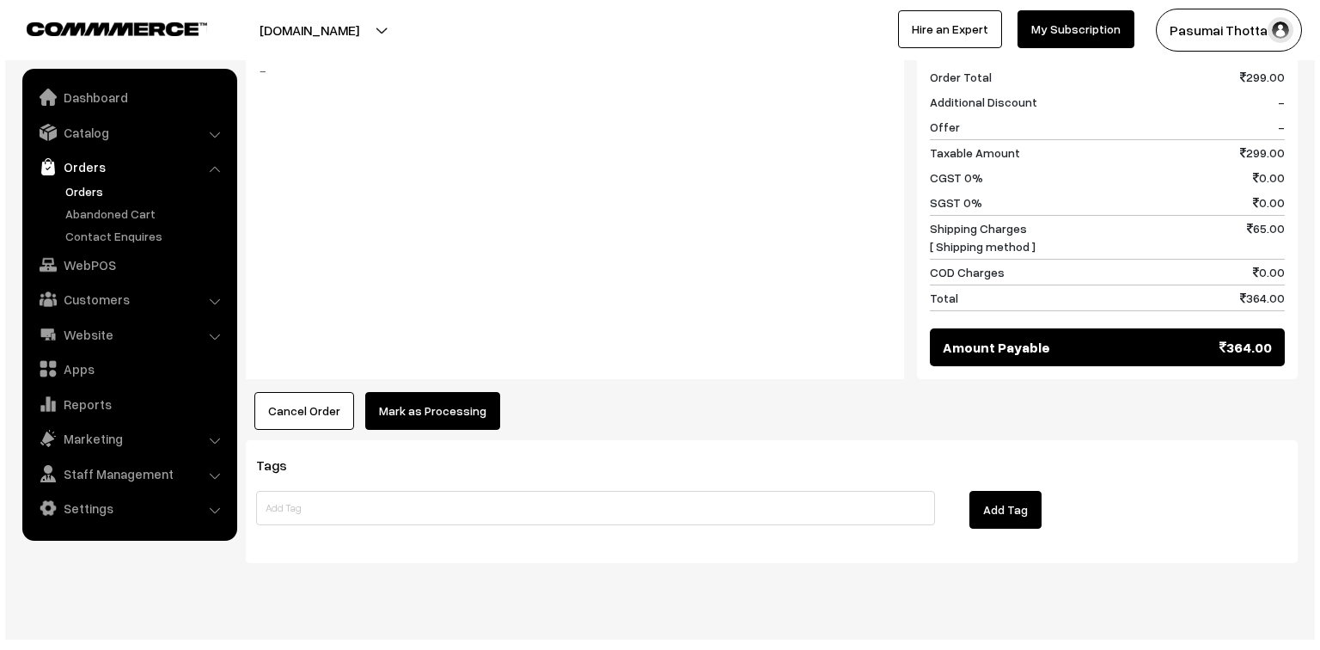
scroll to position [746, 0]
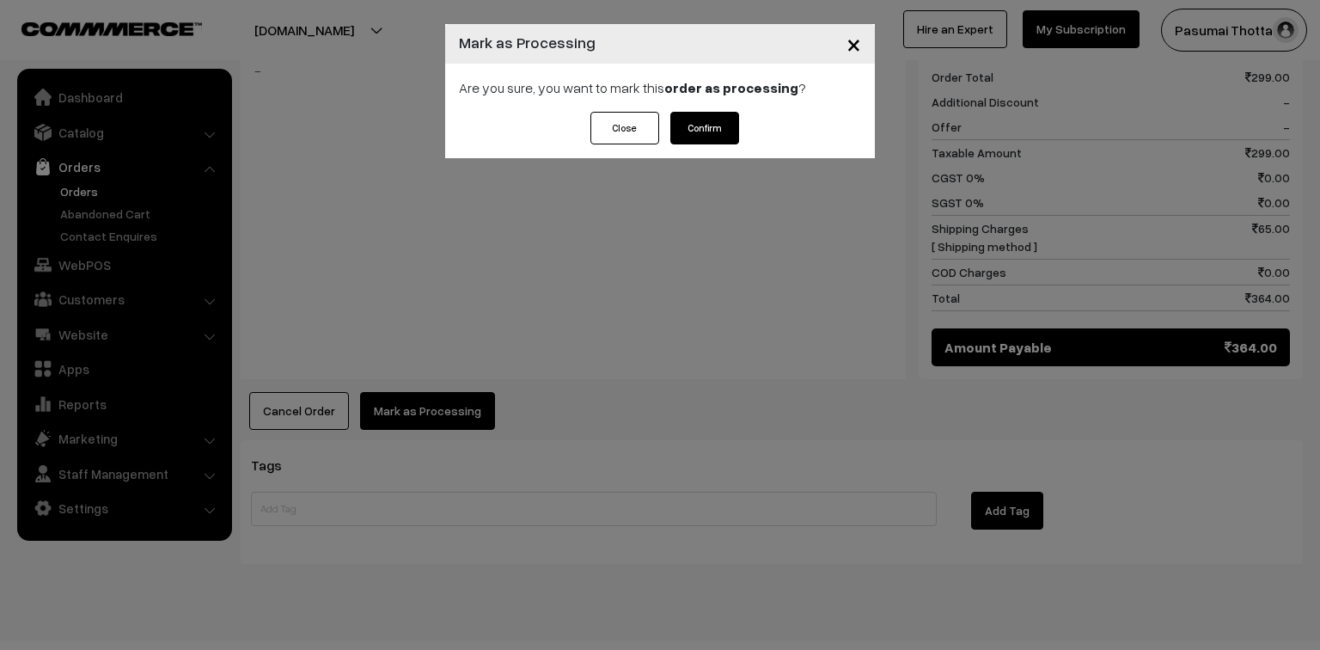
click at [725, 125] on button "Confirm" at bounding box center [704, 128] width 69 height 33
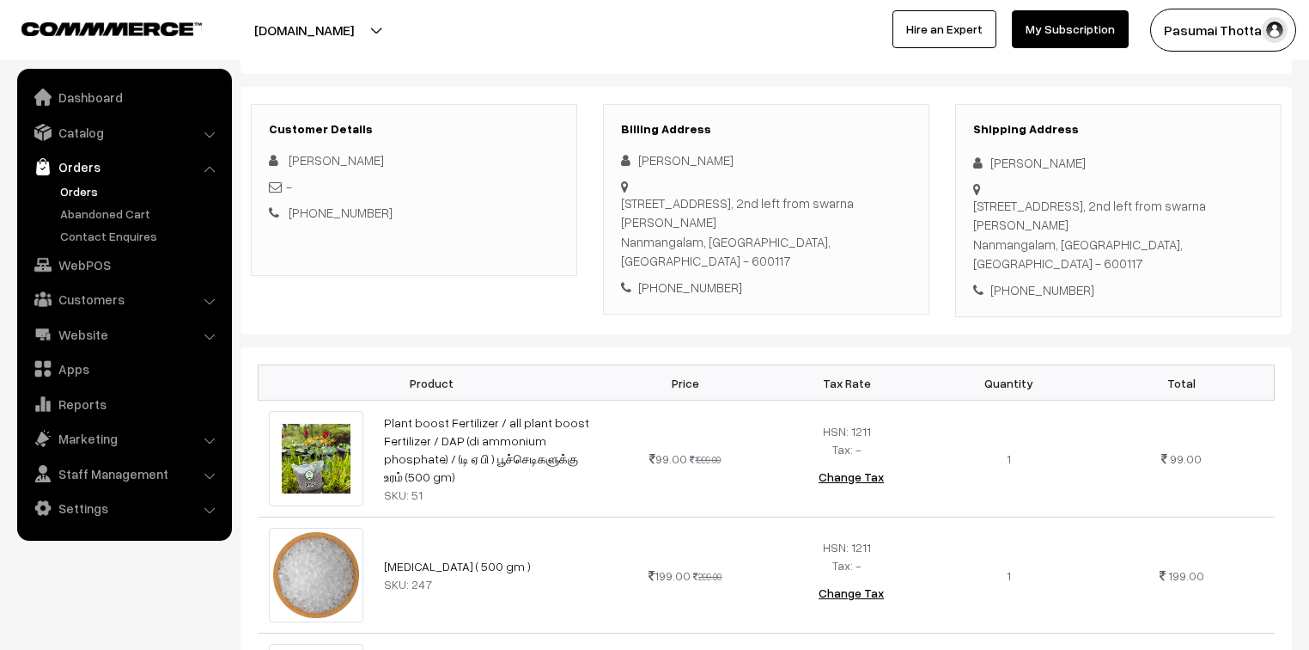
scroll to position [206, 0]
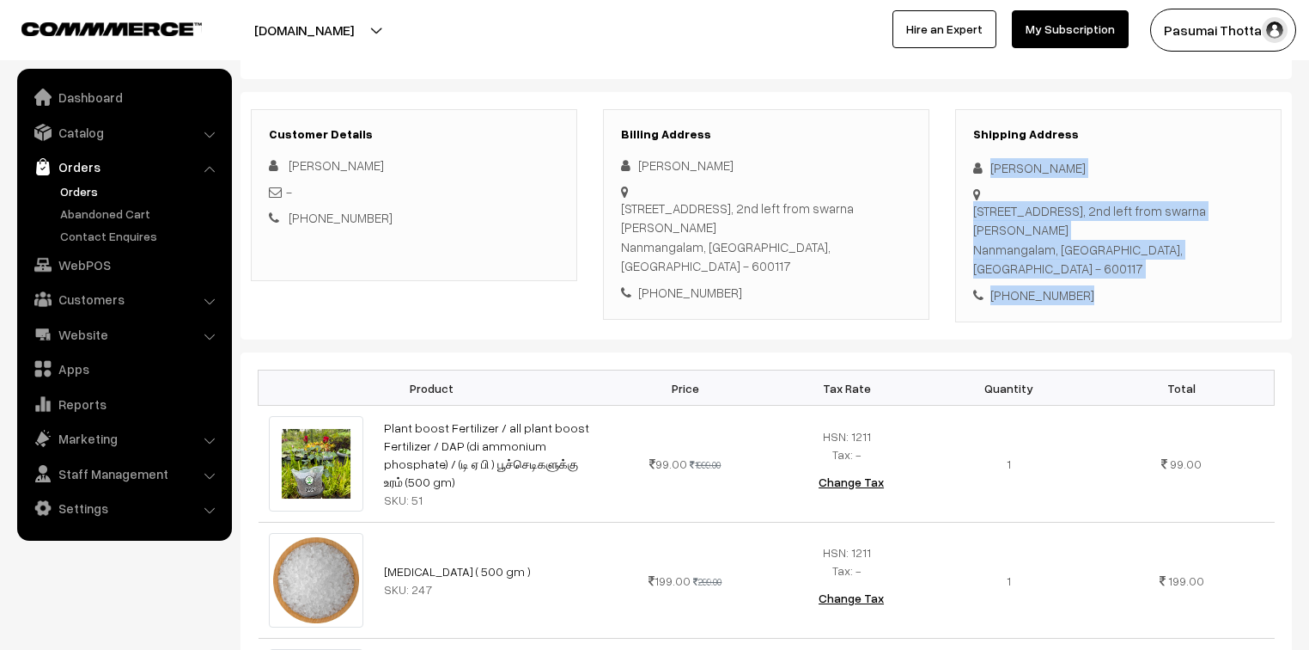
drag, startPoint x: 991, startPoint y: 168, endPoint x: 1075, endPoint y: 268, distance: 130.5
click at [1075, 268] on div "Shipping Address [PERSON_NAME] [STREET_ADDRESS][PERSON_NAME] [PHONE_NUMBER]" at bounding box center [1118, 216] width 326 height 214
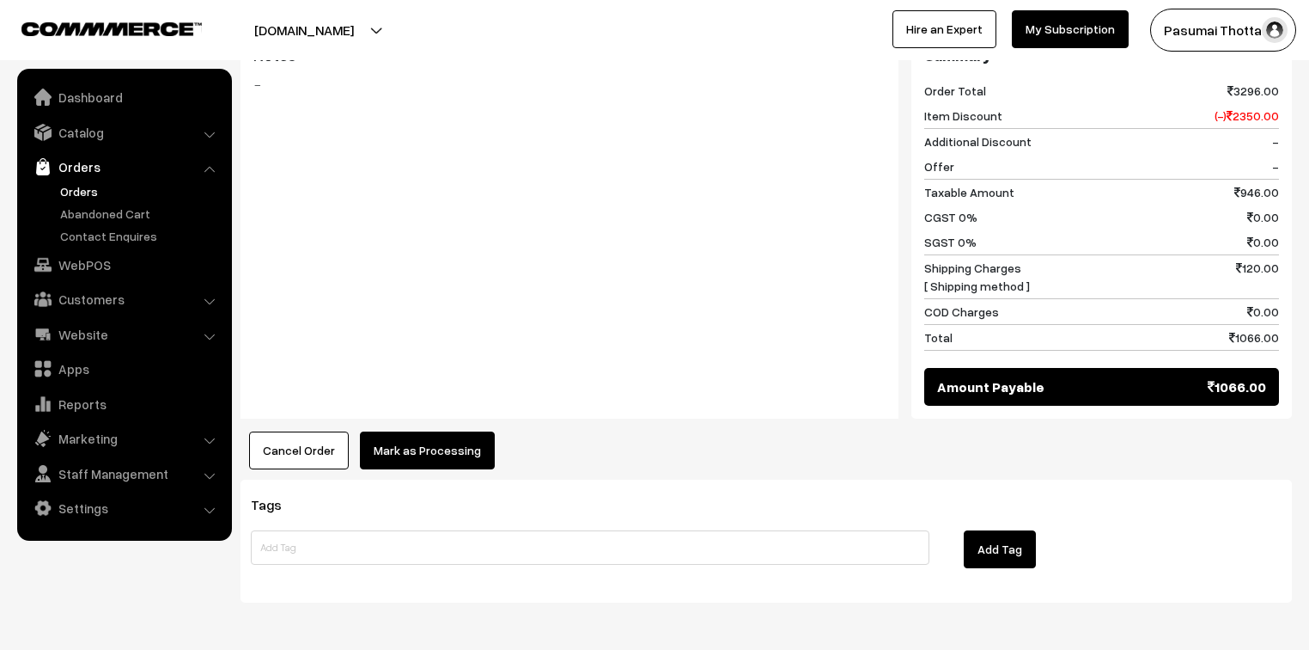
click at [444, 432] on button "Mark as Processing" at bounding box center [427, 450] width 135 height 38
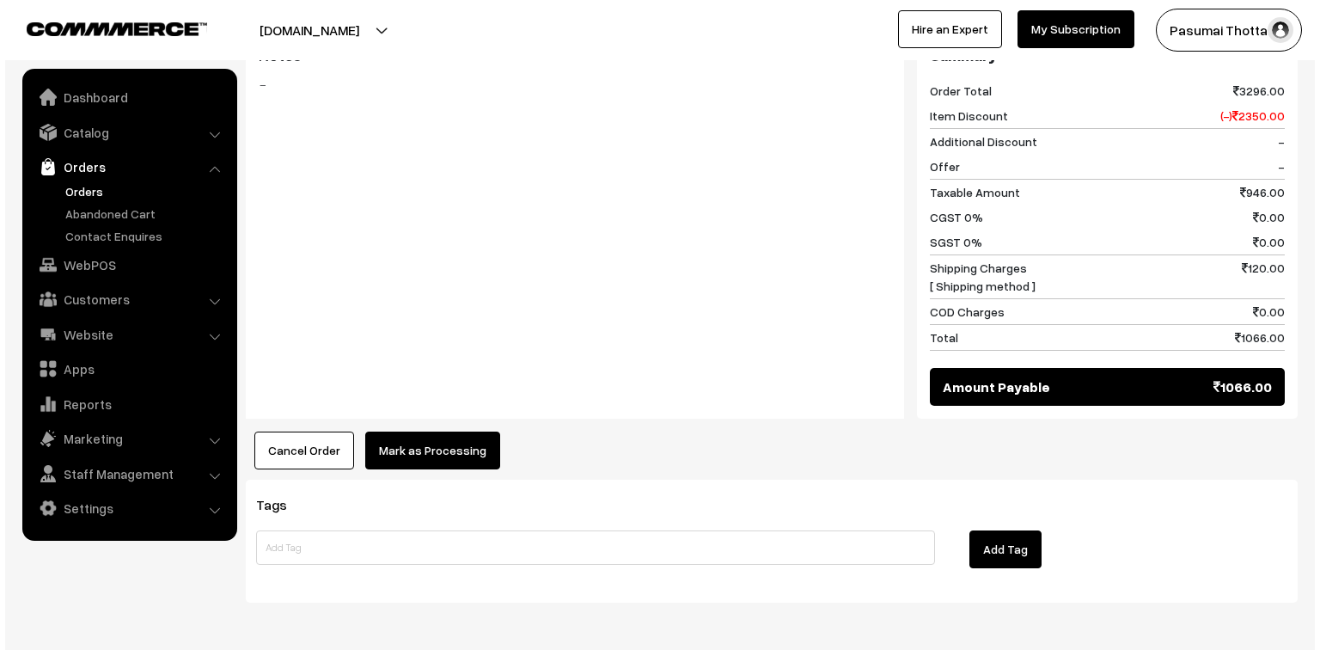
scroll to position [1104, 0]
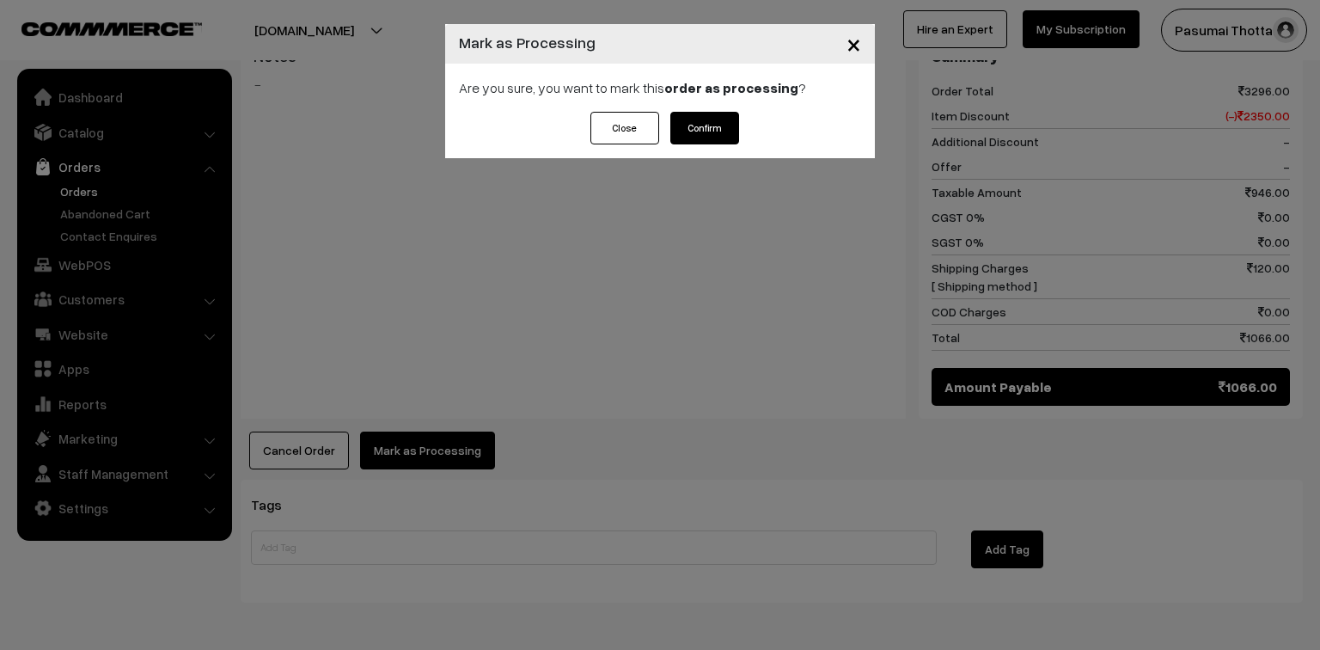
click at [701, 139] on button "Confirm" at bounding box center [704, 128] width 69 height 33
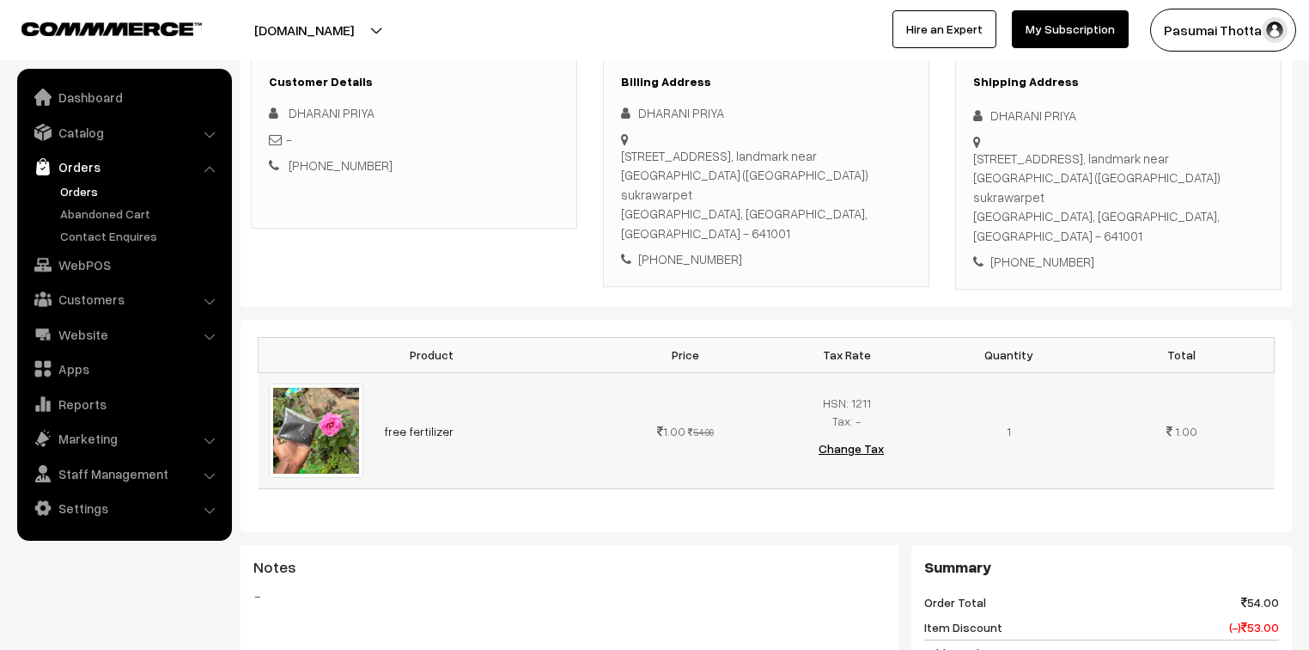
scroll to position [137, 0]
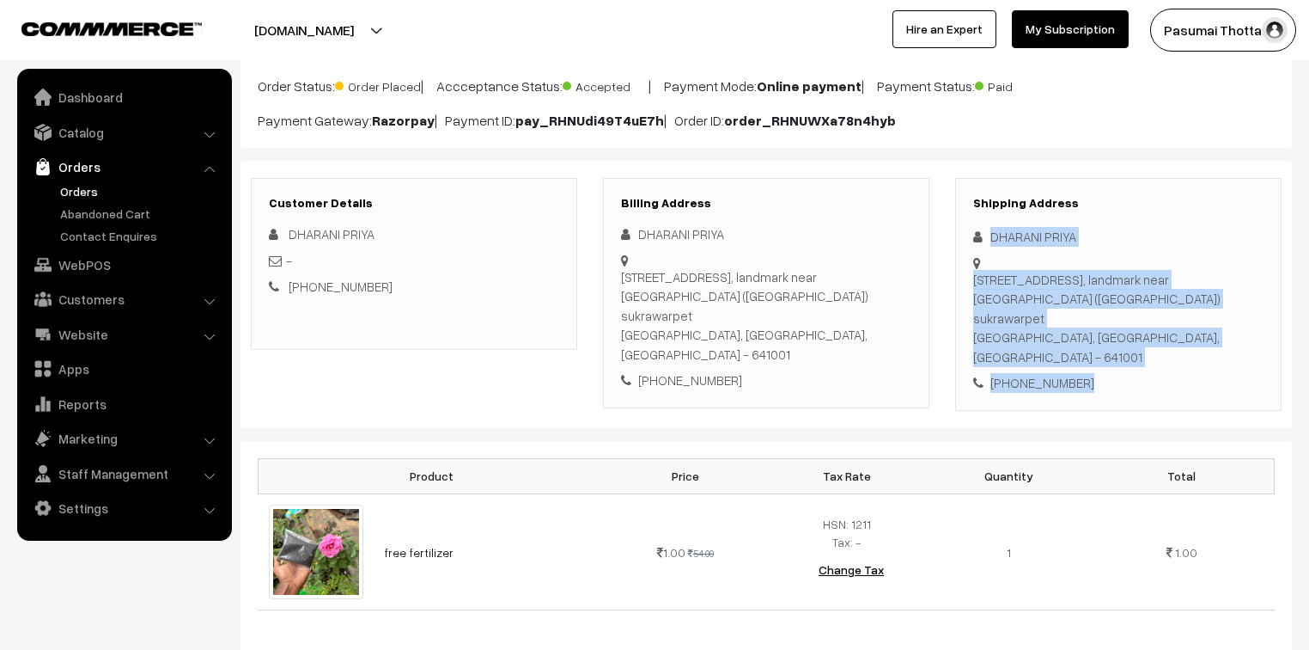
drag, startPoint x: 988, startPoint y: 235, endPoint x: 1101, endPoint y: 379, distance: 183.0
click at [1101, 379] on div "Shipping Address DHARANI PRIYA [STREET_ADDRESS], landmark near [GEOGRAPHIC_DATA…" at bounding box center [1118, 294] width 326 height 233
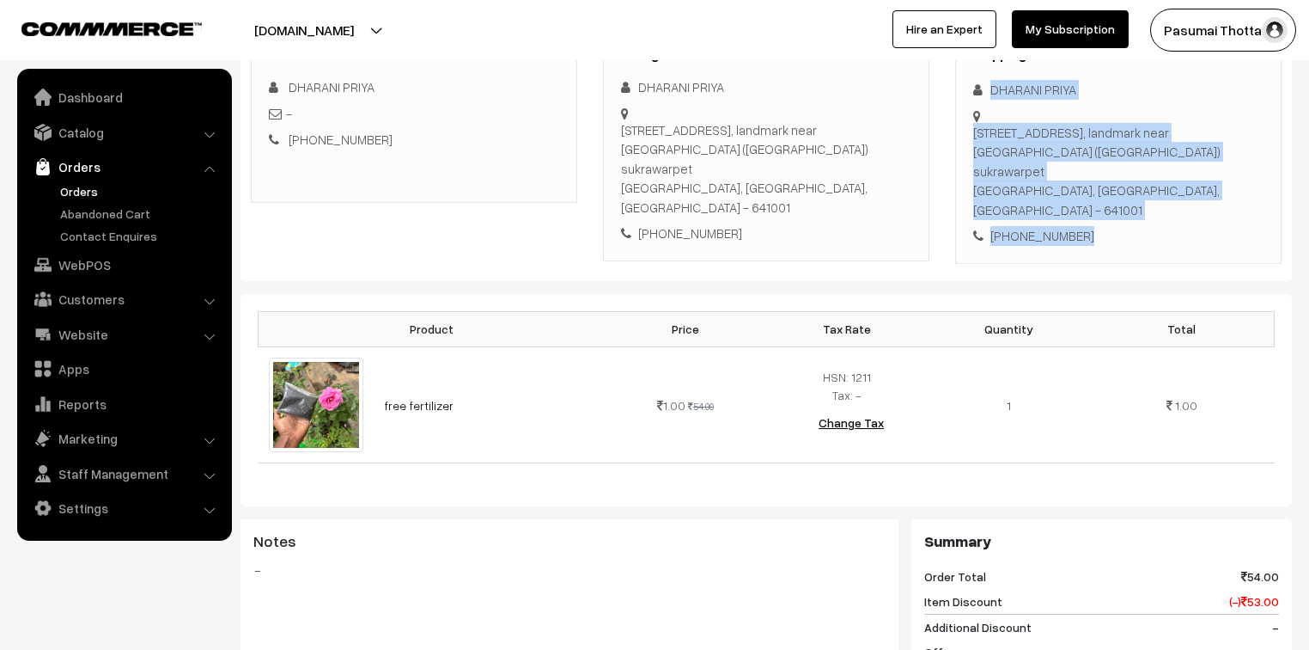
scroll to position [206, 0]
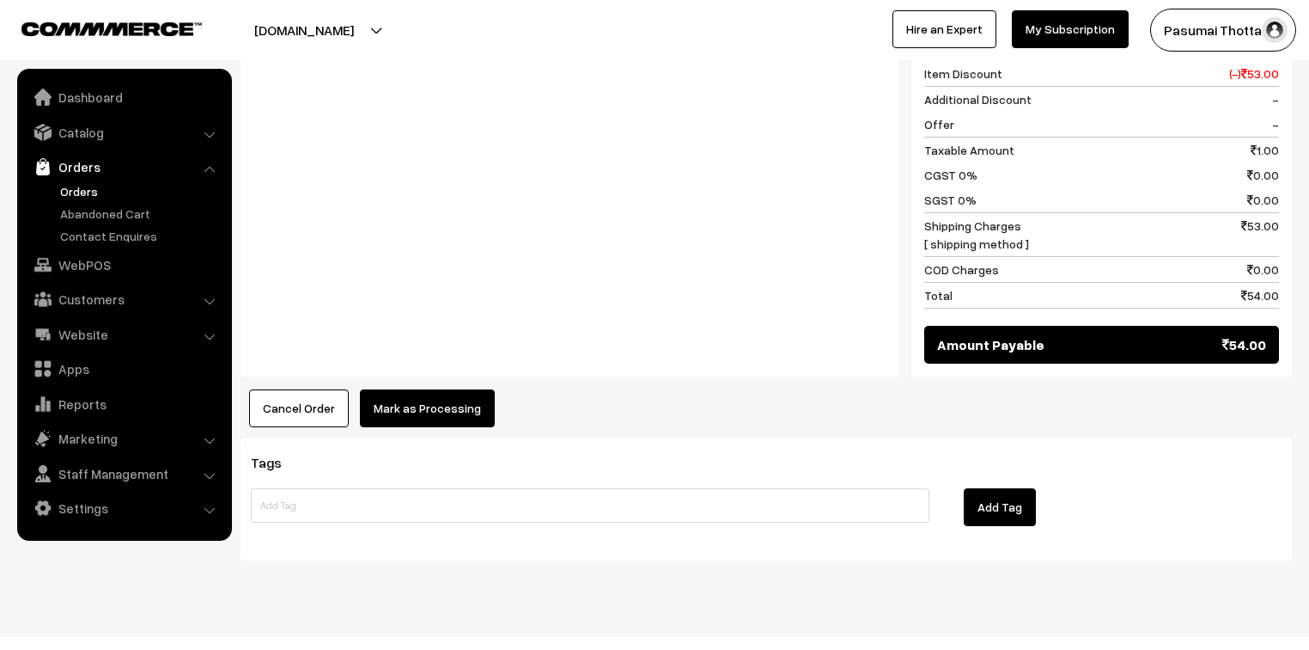
click at [461, 389] on button "Mark as Processing" at bounding box center [427, 408] width 135 height 38
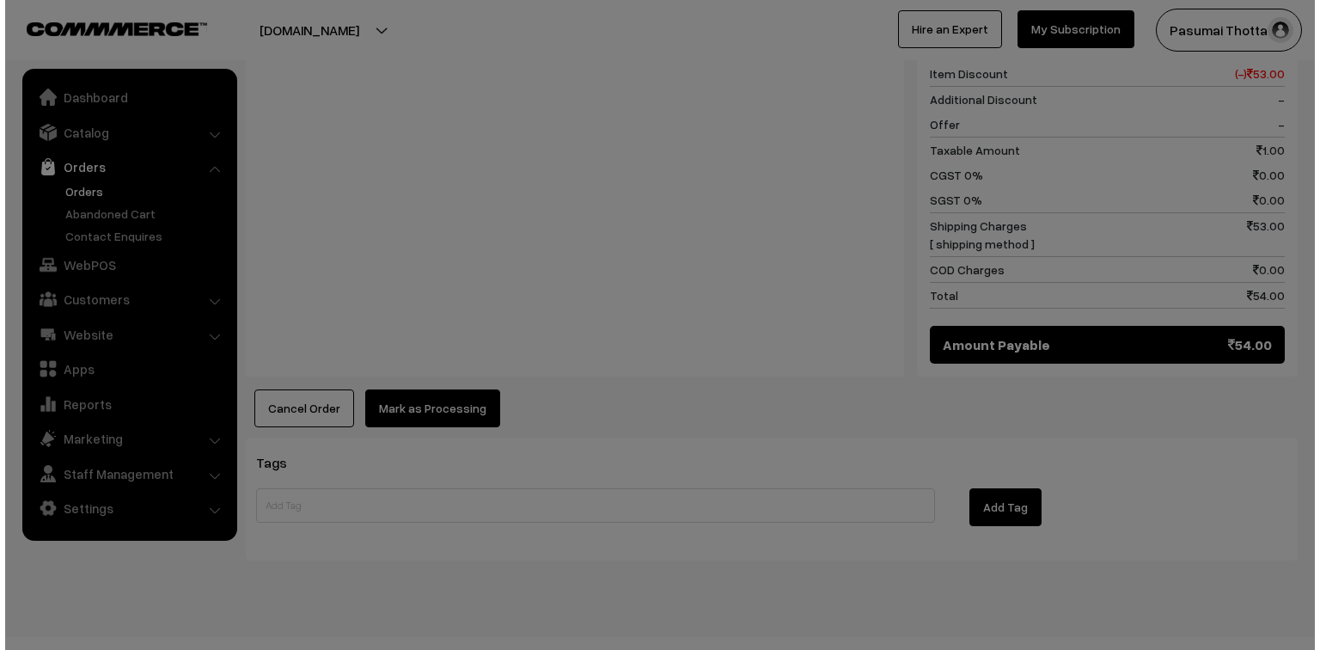
scroll to position [814, 0]
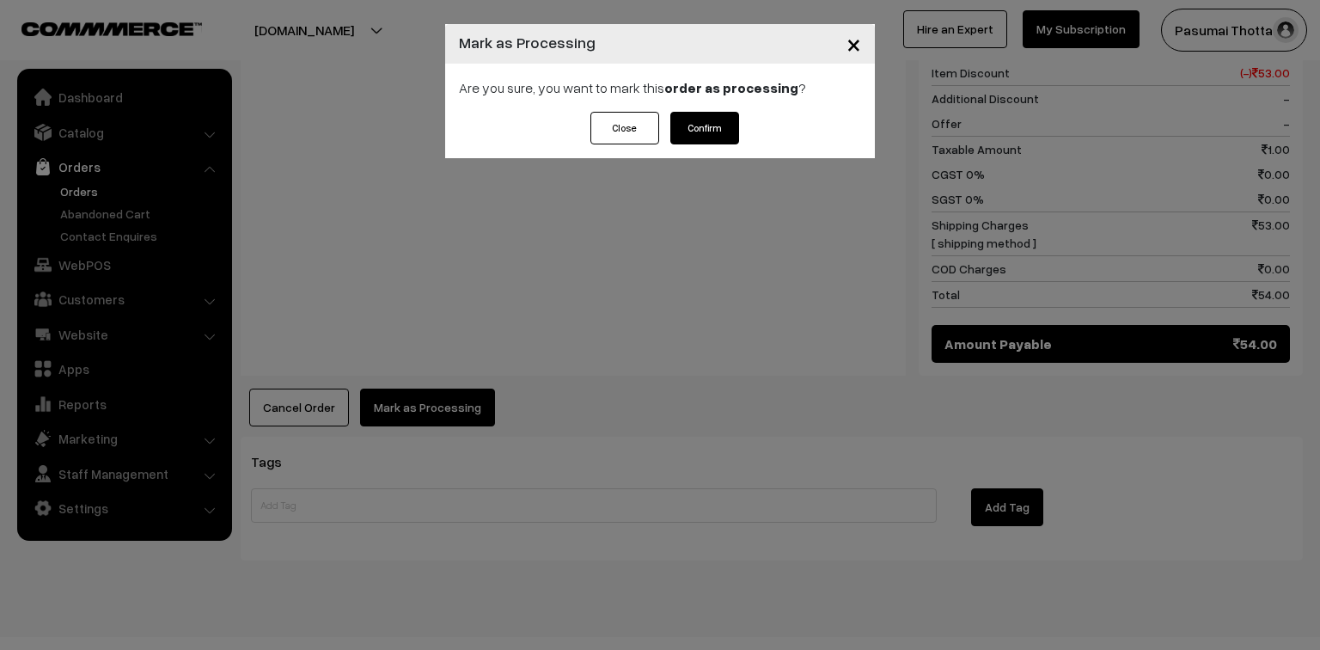
click at [692, 122] on button "Confirm" at bounding box center [704, 128] width 69 height 33
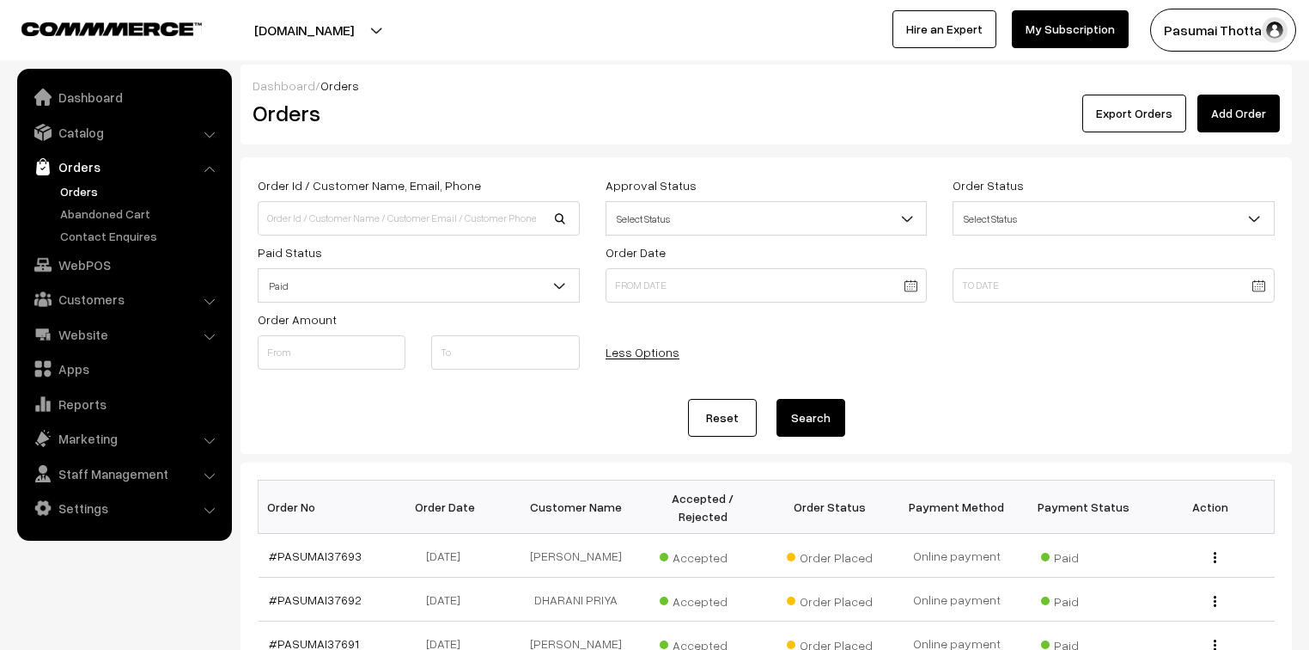
scroll to position [344, 0]
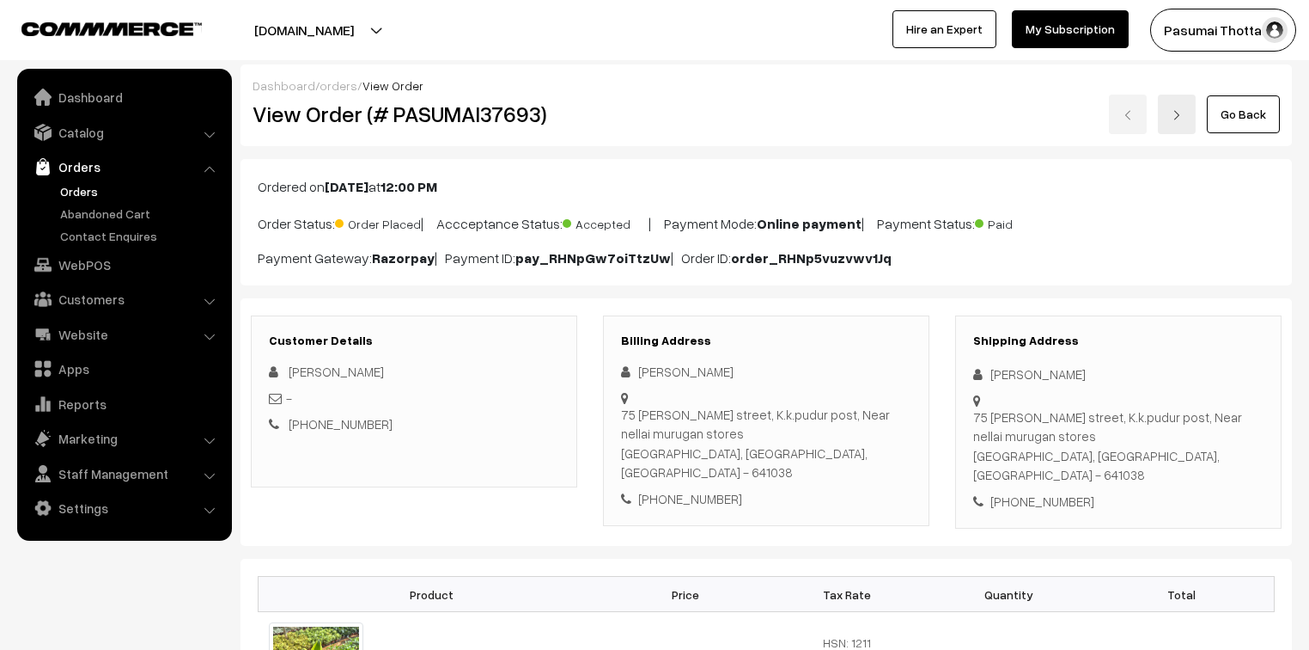
scroll to position [206, 0]
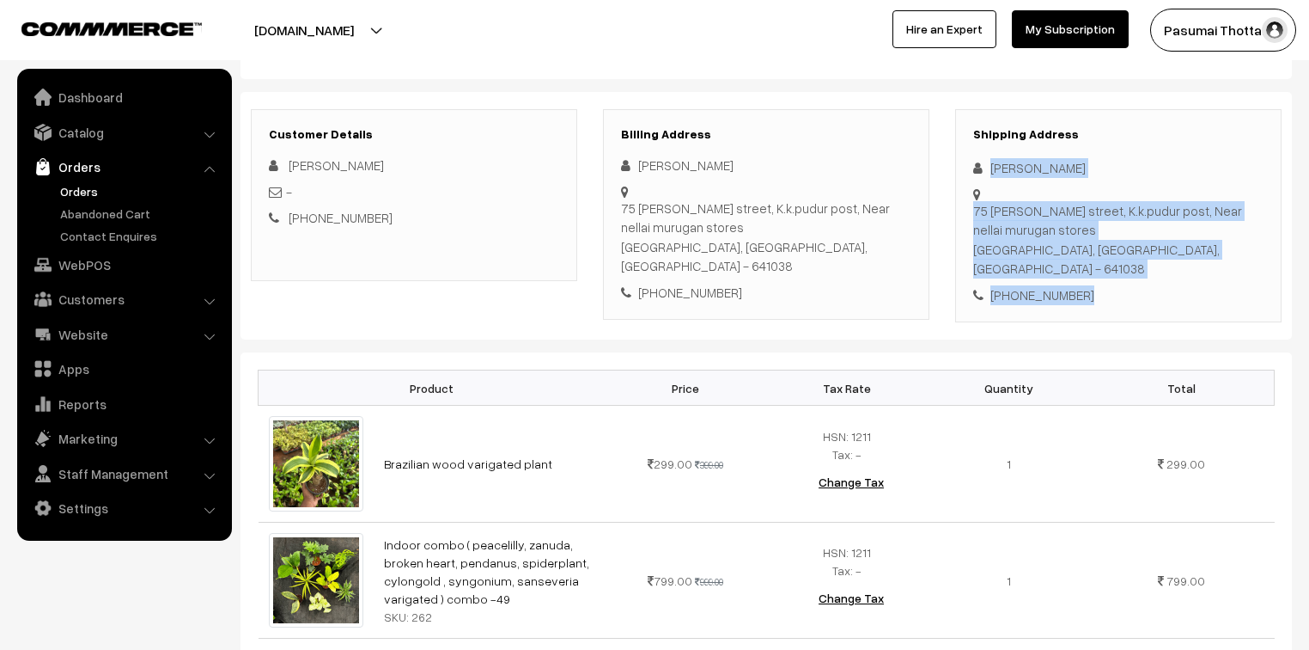
drag, startPoint x: 987, startPoint y: 168, endPoint x: 1094, endPoint y: 280, distance: 155.0
click at [1094, 280] on div "Shipping Address Sowmya Murali 75 maniam kaliappa street, K.k.pudur post, Near …" at bounding box center [1118, 216] width 326 height 214
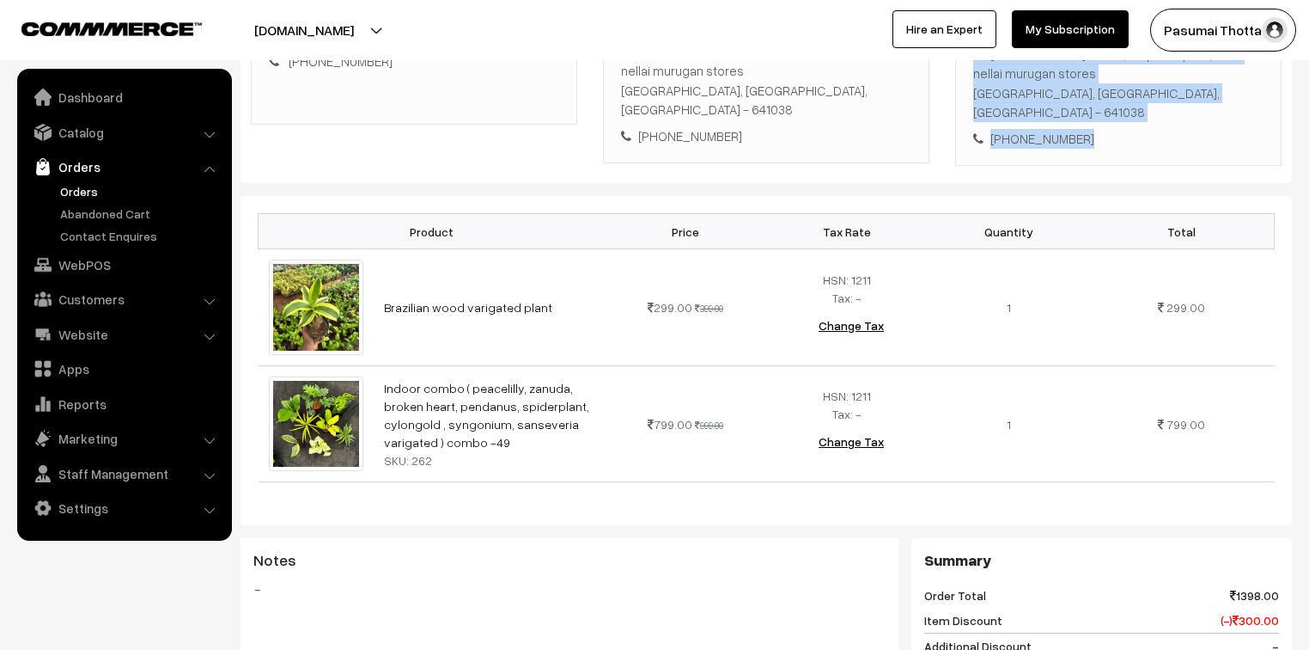
scroll to position [550, 0]
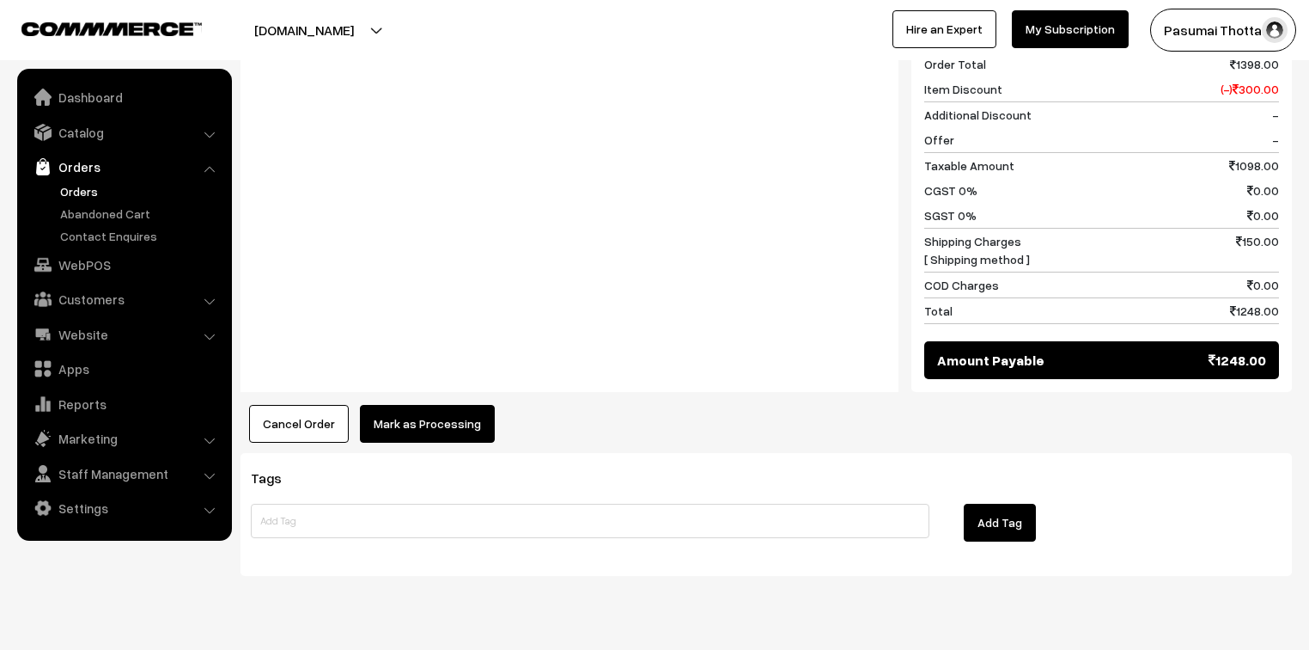
click at [426, 405] on button "Mark as Processing" at bounding box center [427, 424] width 135 height 38
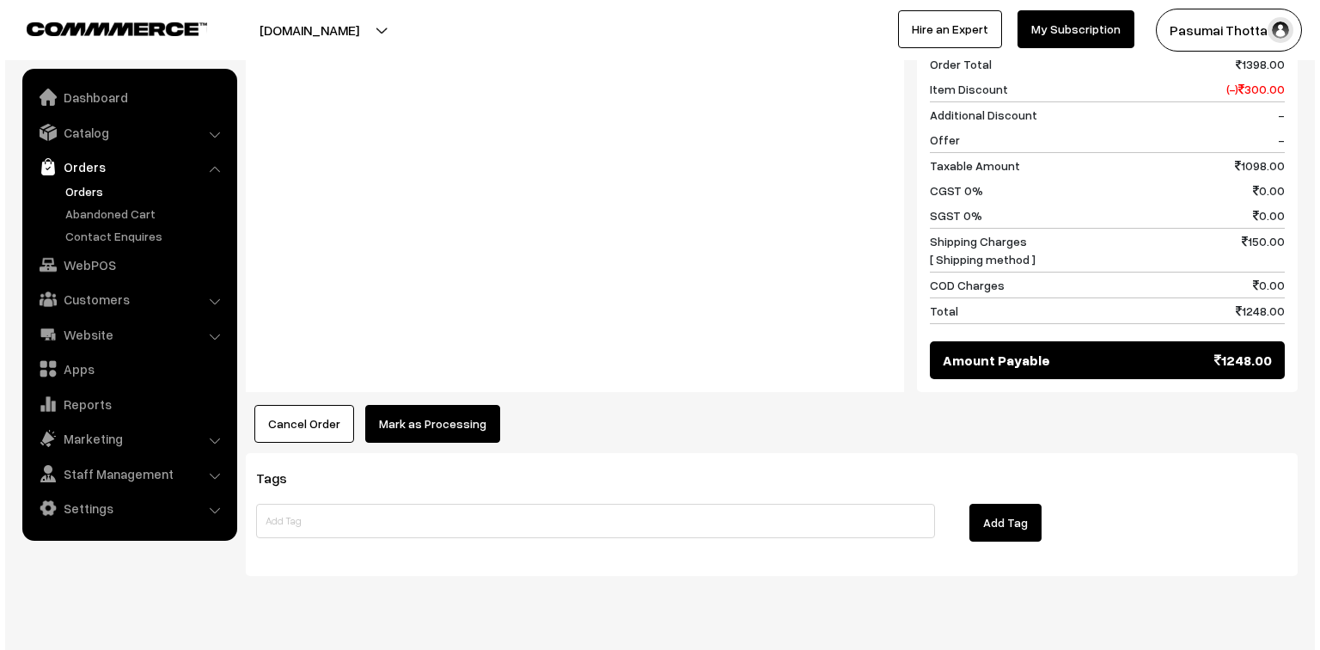
scroll to position [895, 0]
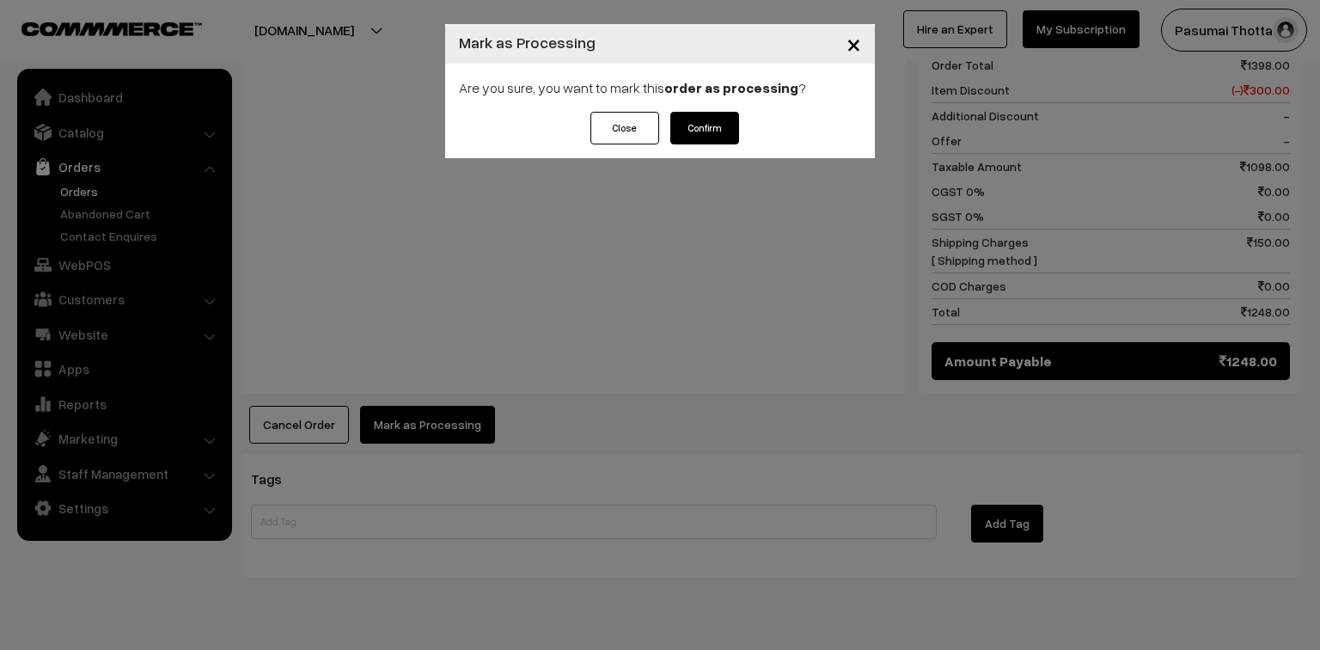
click at [714, 117] on button "Confirm" at bounding box center [704, 128] width 69 height 33
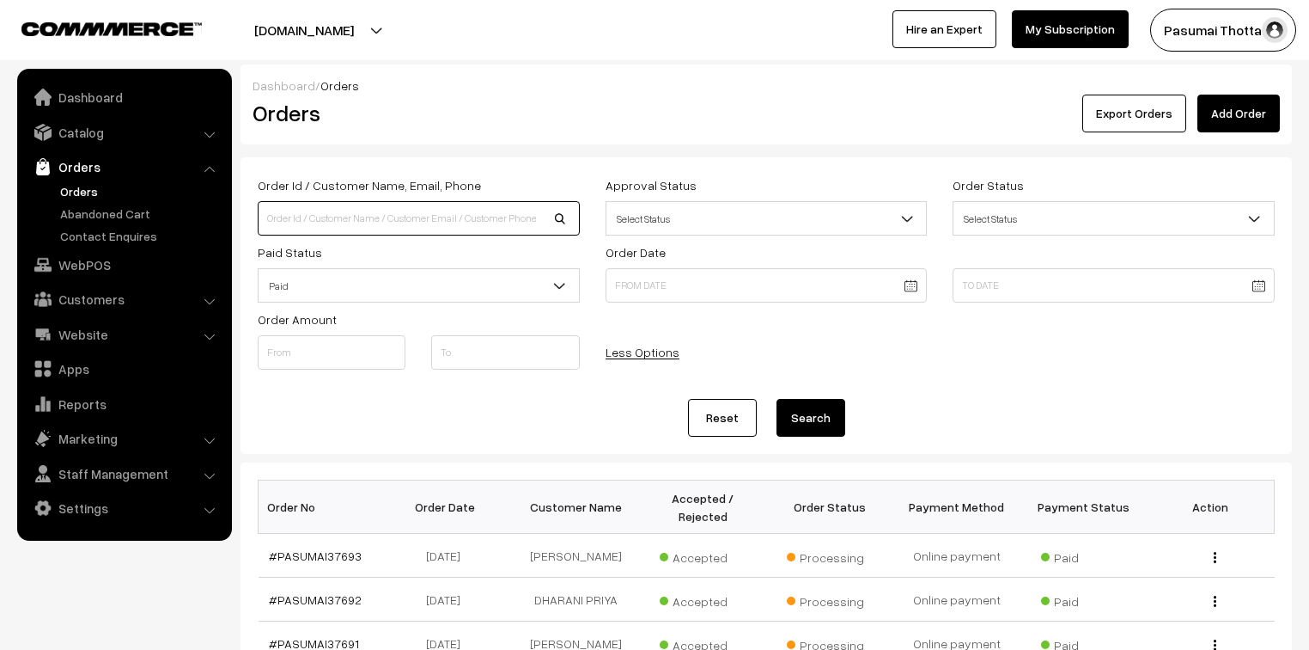
click at [413, 218] on input at bounding box center [419, 218] width 322 height 34
type input "36780"
click at [777, 399] on button "Search" at bounding box center [811, 418] width 69 height 38
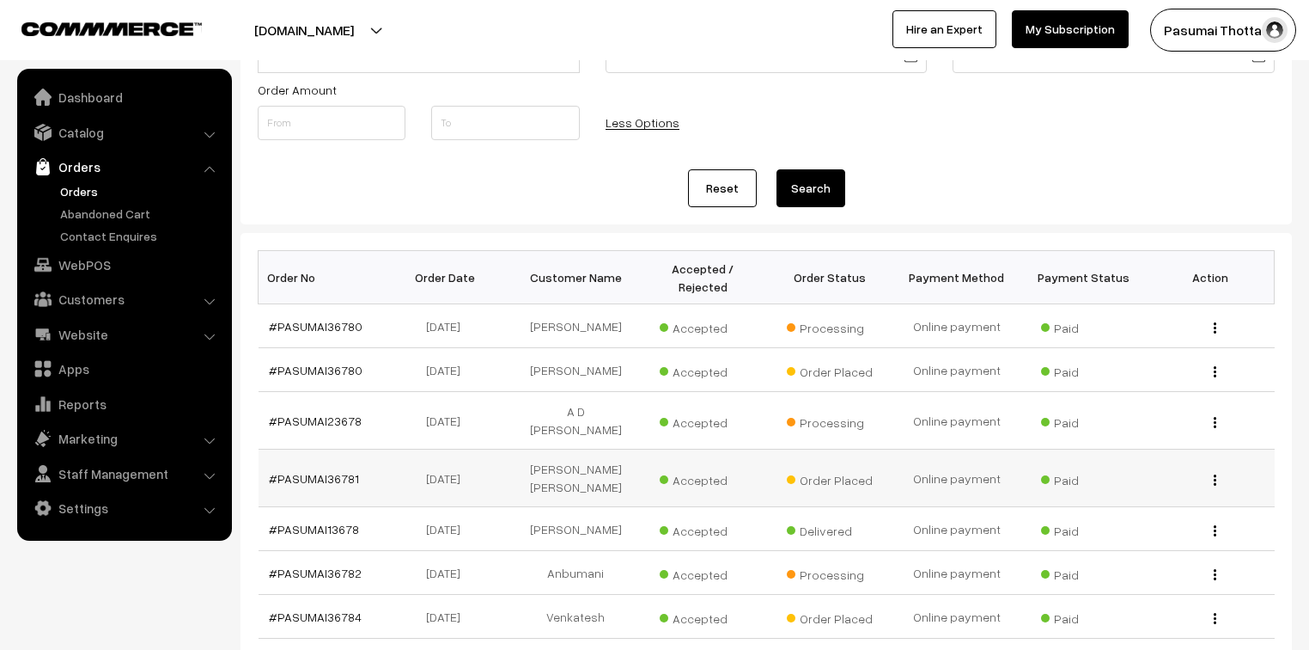
scroll to position [344, 0]
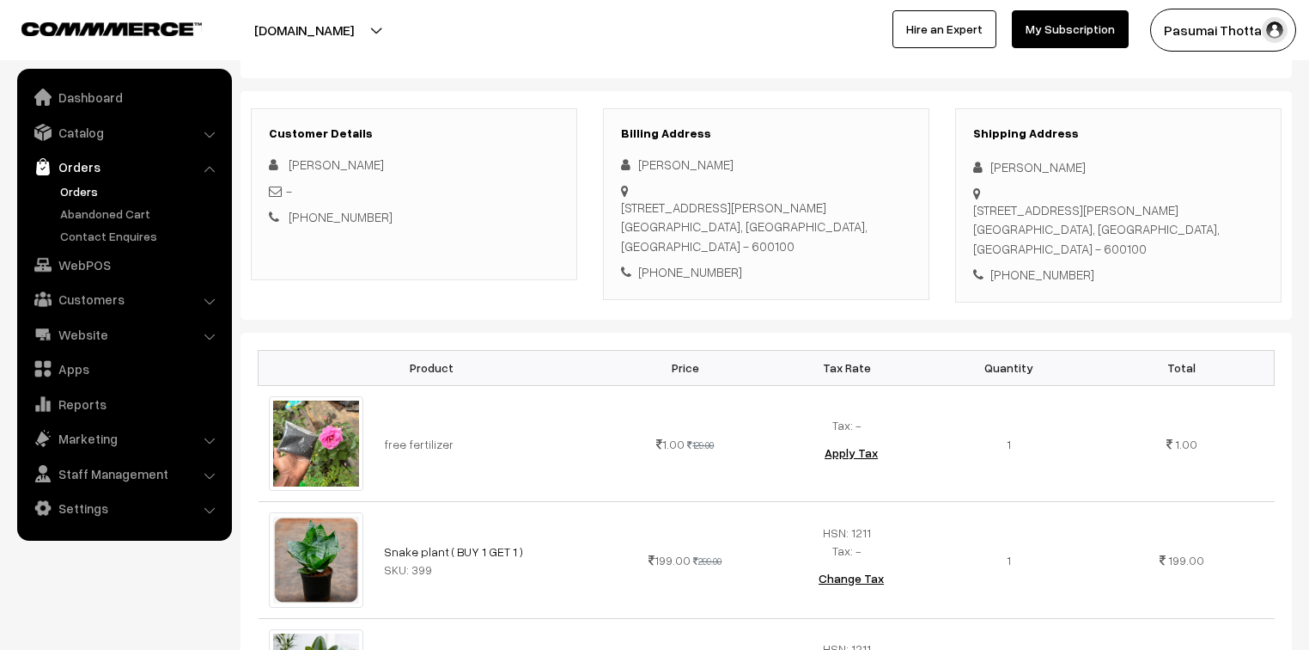
scroll to position [69, 0]
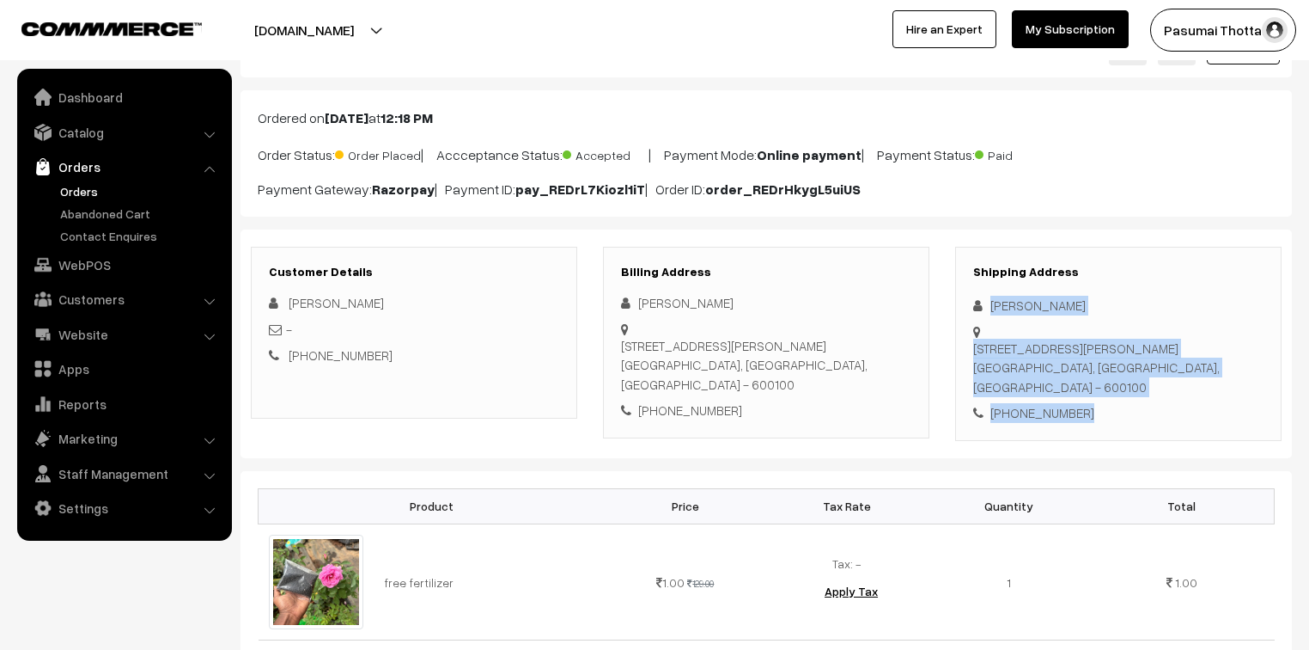
drag, startPoint x: 989, startPoint y: 305, endPoint x: 1099, endPoint y: 418, distance: 157.4
click at [1099, 418] on div "Shipping Address [PERSON_NAME] [STREET_ADDRESS][PERSON_NAME] [PHONE_NUMBER]" at bounding box center [1118, 344] width 326 height 194
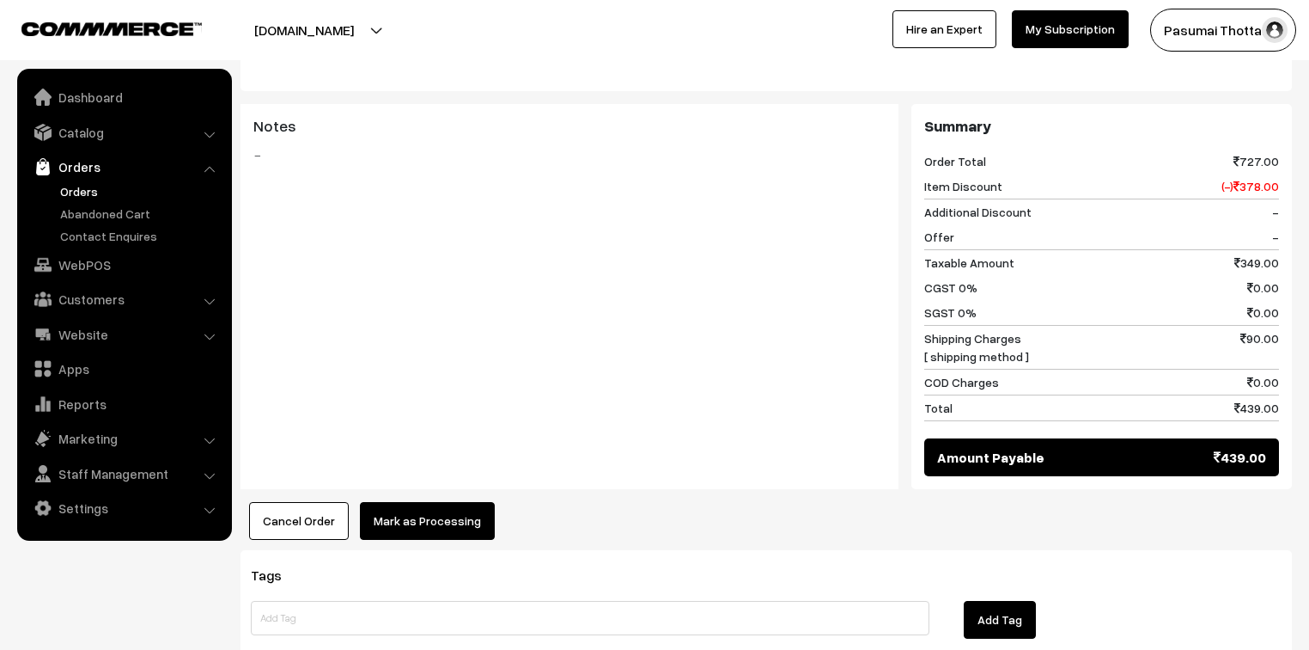
click at [440, 519] on button "Mark as Processing" at bounding box center [427, 521] width 135 height 38
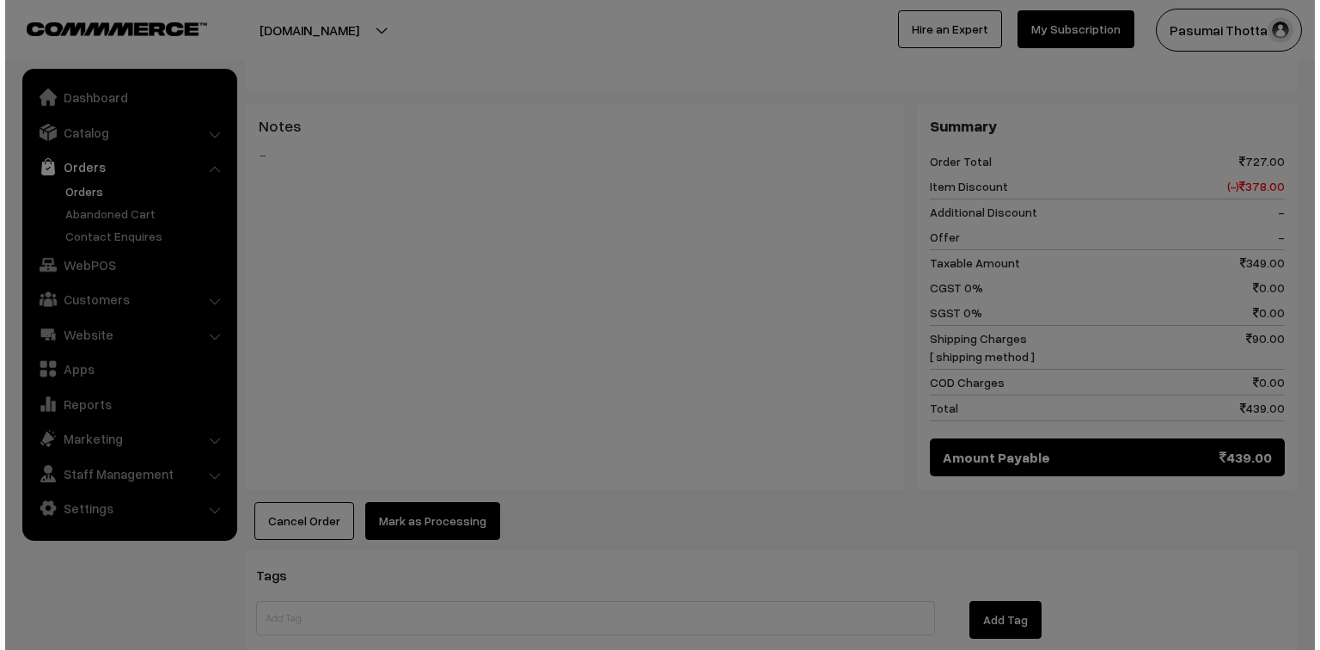
scroll to position [895, 0]
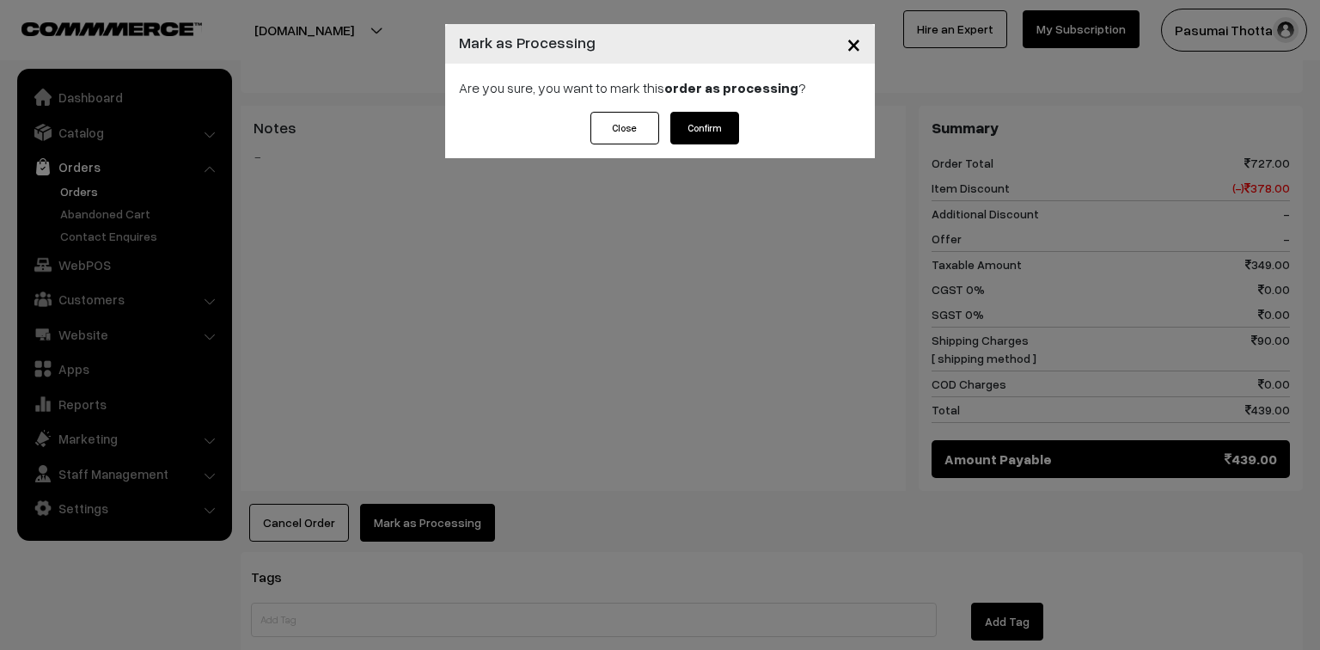
click at [702, 129] on button "Confirm" at bounding box center [704, 128] width 69 height 33
